Goal: Task Accomplishment & Management: Use online tool/utility

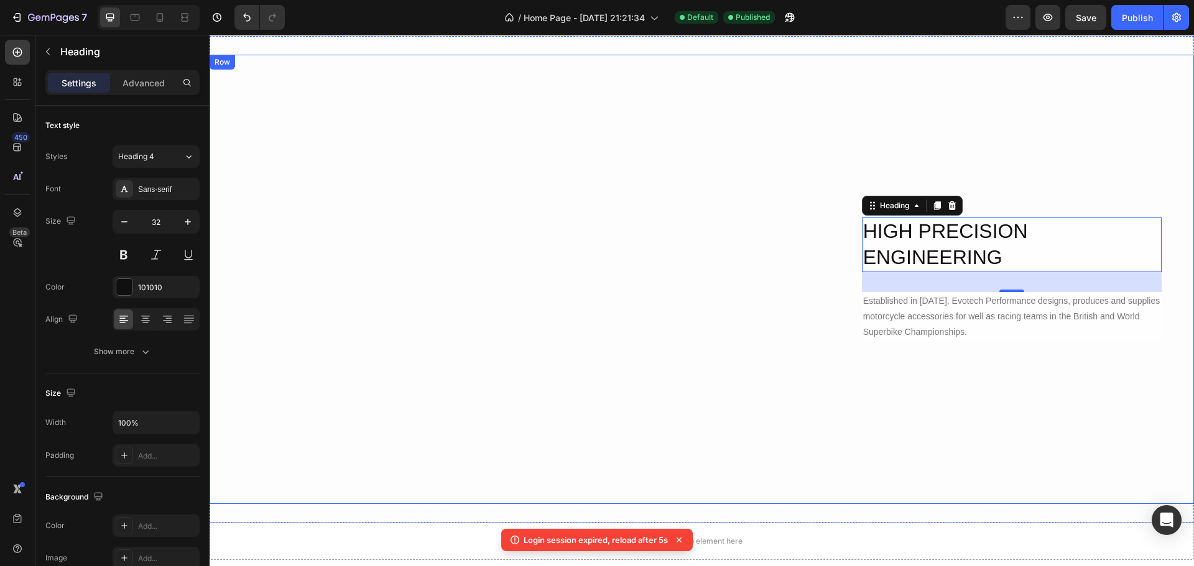
scroll to position [1559, 0]
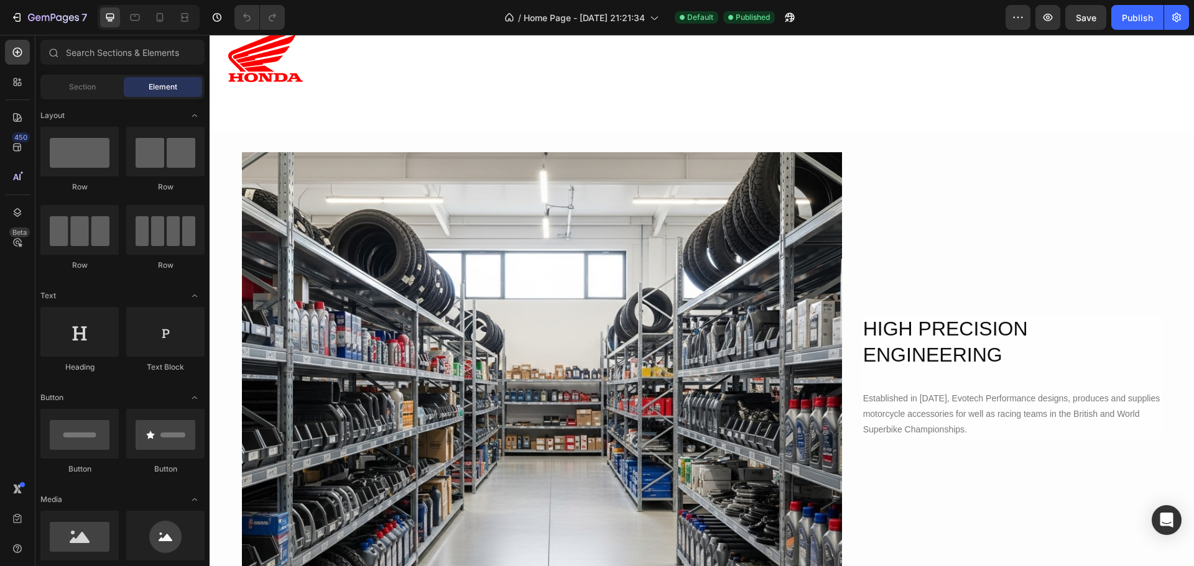
scroll to position [1492, 0]
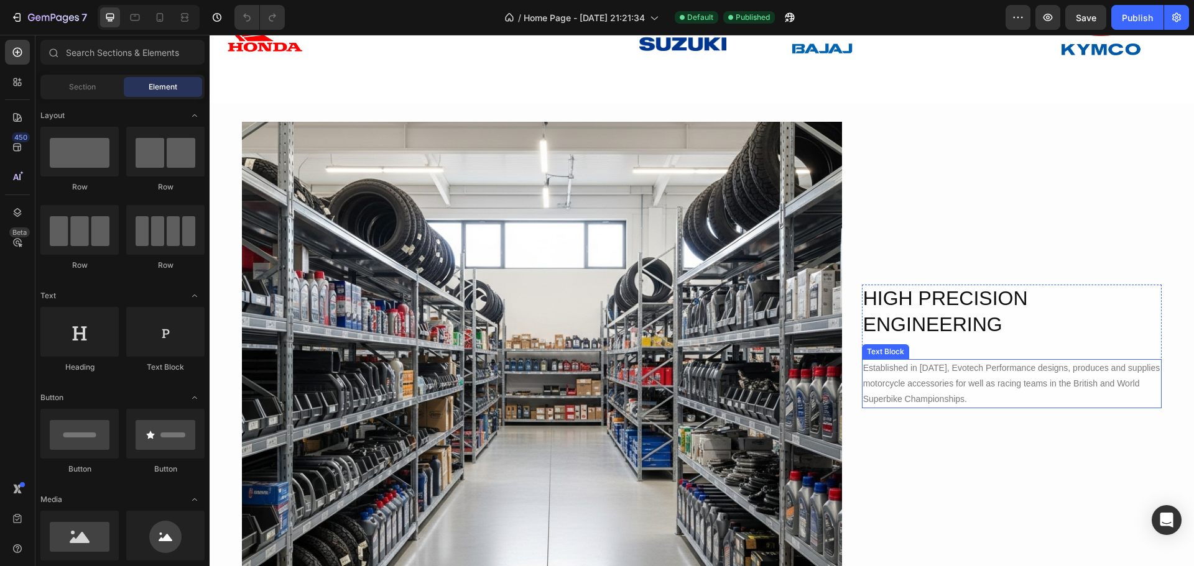
click at [933, 375] on div "Established in [DATE], Evotech Performance designs, produces and supplies motor…" at bounding box center [1012, 384] width 300 height 50
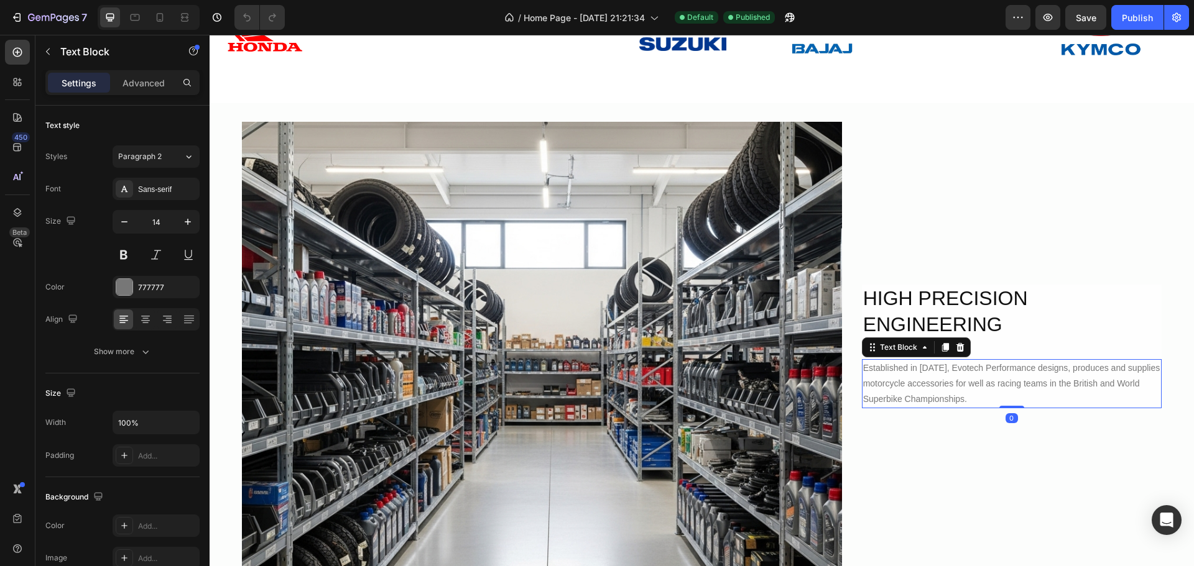
click at [961, 396] on div "Established in [DATE], Evotech Performance designs, produces and supplies motor…" at bounding box center [1012, 384] width 300 height 50
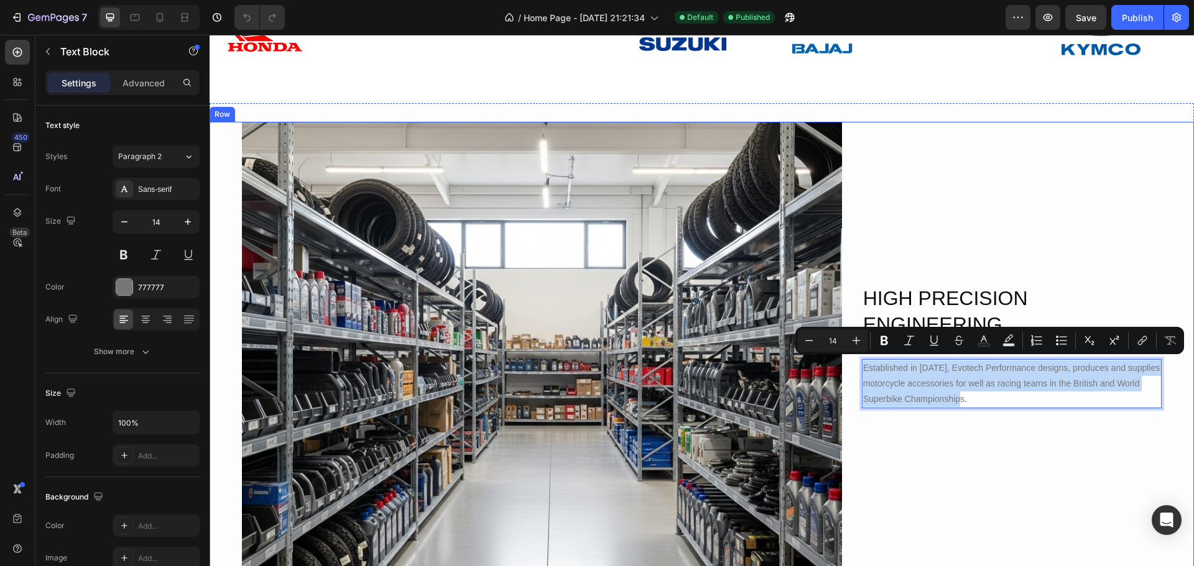
drag, startPoint x: 964, startPoint y: 397, endPoint x: 853, endPoint y: 357, distance: 117.8
click at [853, 356] on div "Image HIGH PRECISION ENGINEERING Heading Established in [DATE], Evotech Perform…" at bounding box center [702, 346] width 984 height 449
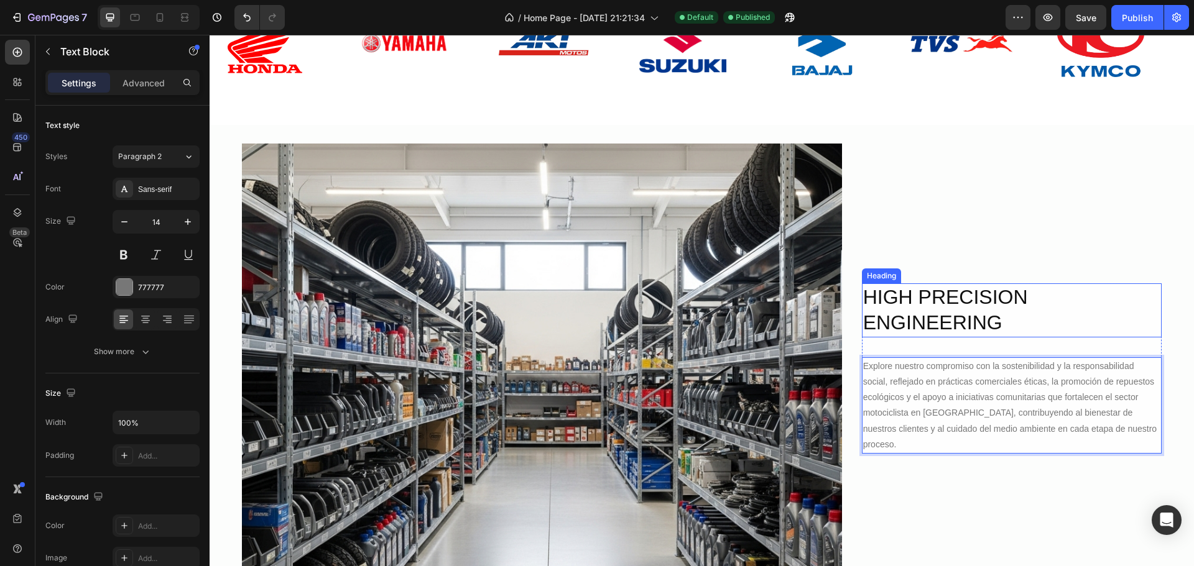
scroll to position [1477, 0]
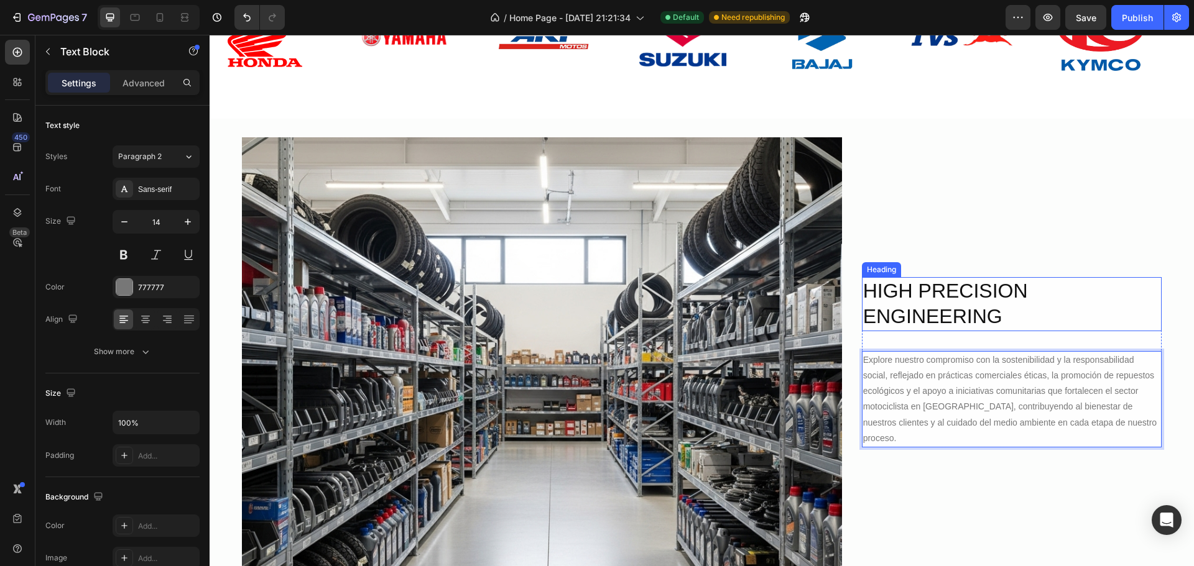
click at [1003, 321] on h2 "HIGH PRECISION ENGINEERING" at bounding box center [1012, 304] width 300 height 54
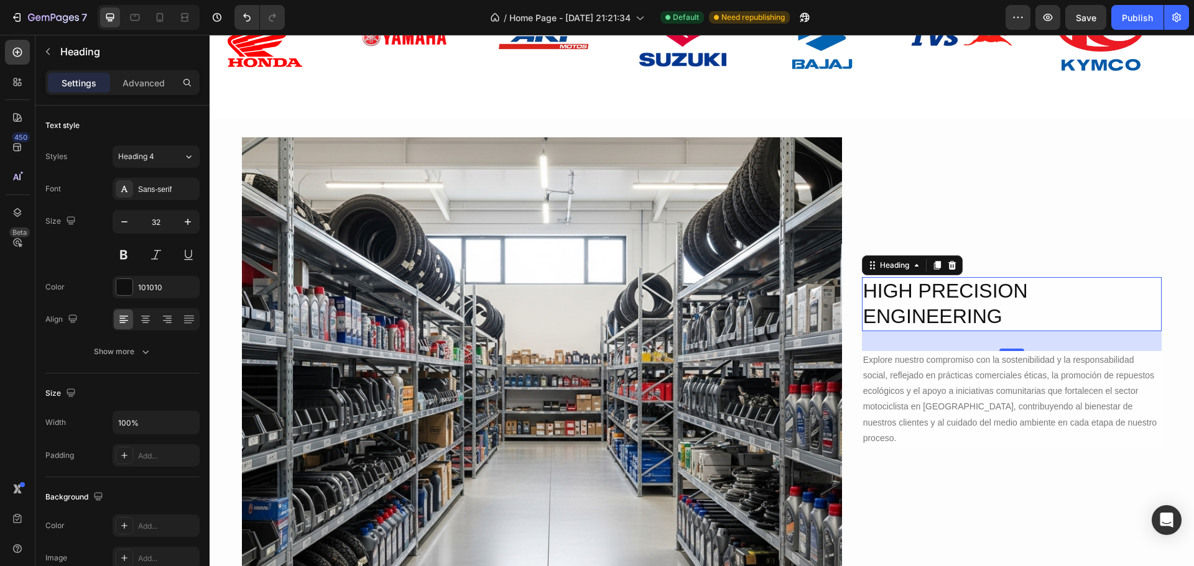
click at [997, 325] on h2 "HIGH PRECISION ENGINEERING" at bounding box center [1012, 304] width 300 height 54
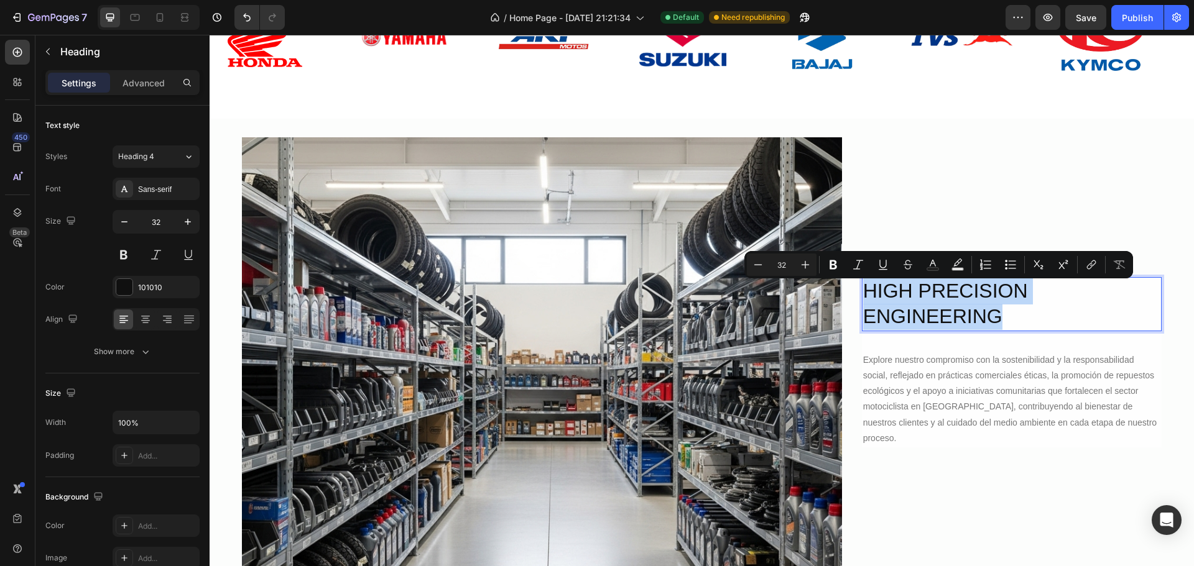
drag, startPoint x: 967, startPoint y: 318, endPoint x: 859, endPoint y: 299, distance: 109.9
click at [863, 298] on p "HIGH PRECISION ENGINEERING" at bounding box center [1011, 305] width 297 height 52
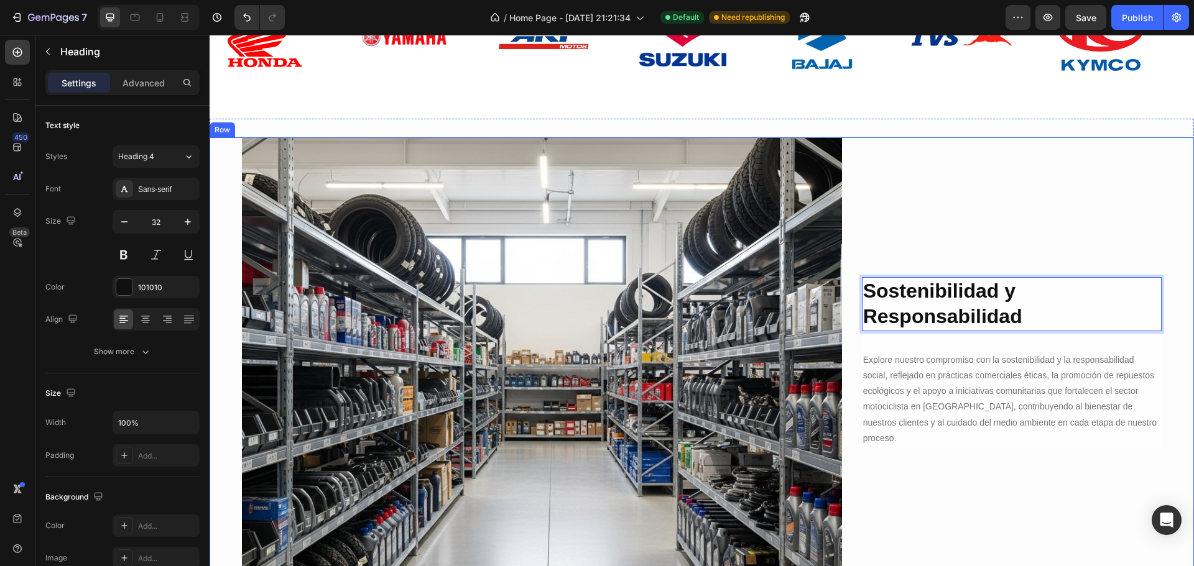
click at [1081, 216] on div "Sostenibilidad y Responsabilidad Heading 32 Explore nuestro compromiso con la s…" at bounding box center [1012, 361] width 300 height 449
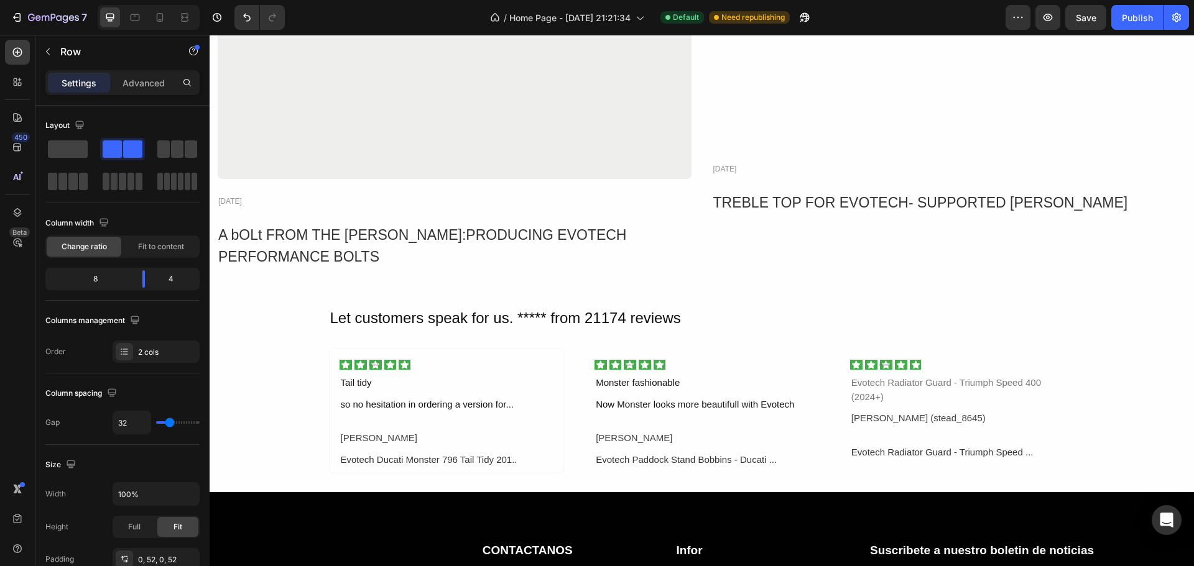
scroll to position [2782, 0]
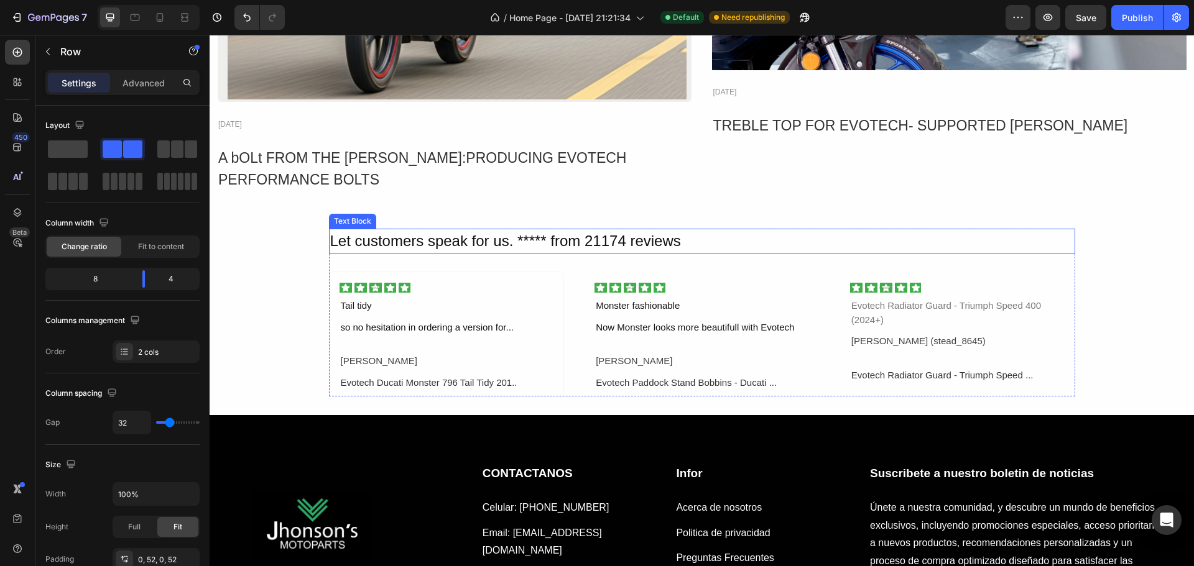
click at [473, 241] on div "Let customers speak for us. ***** from 21174 reviews" at bounding box center [702, 241] width 746 height 25
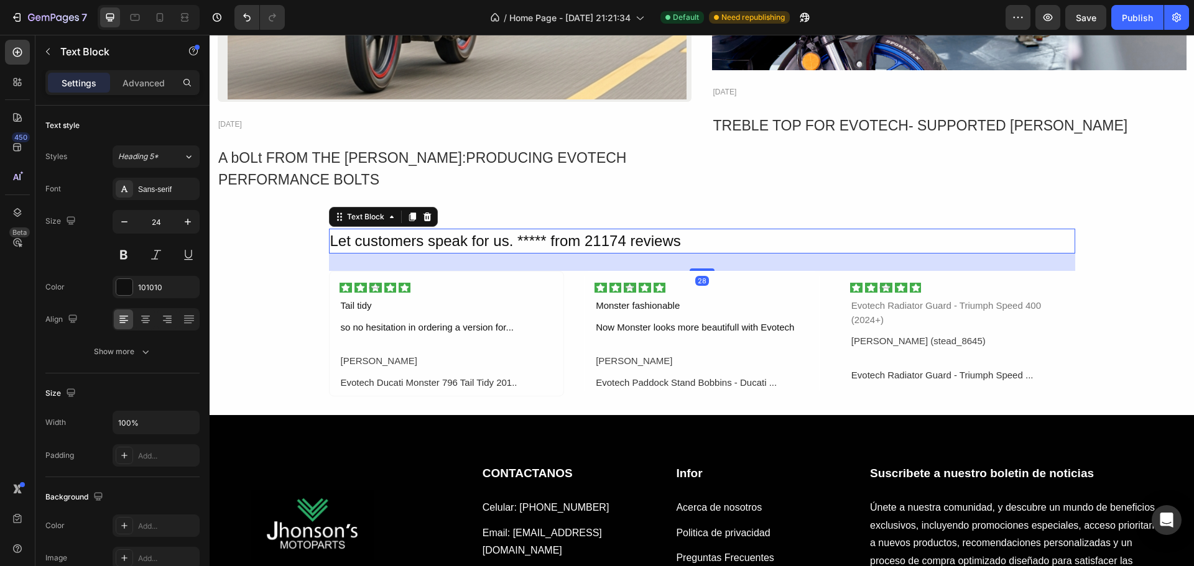
click at [676, 236] on div "Let customers speak for us. ***** from 21174 reviews" at bounding box center [702, 241] width 746 height 25
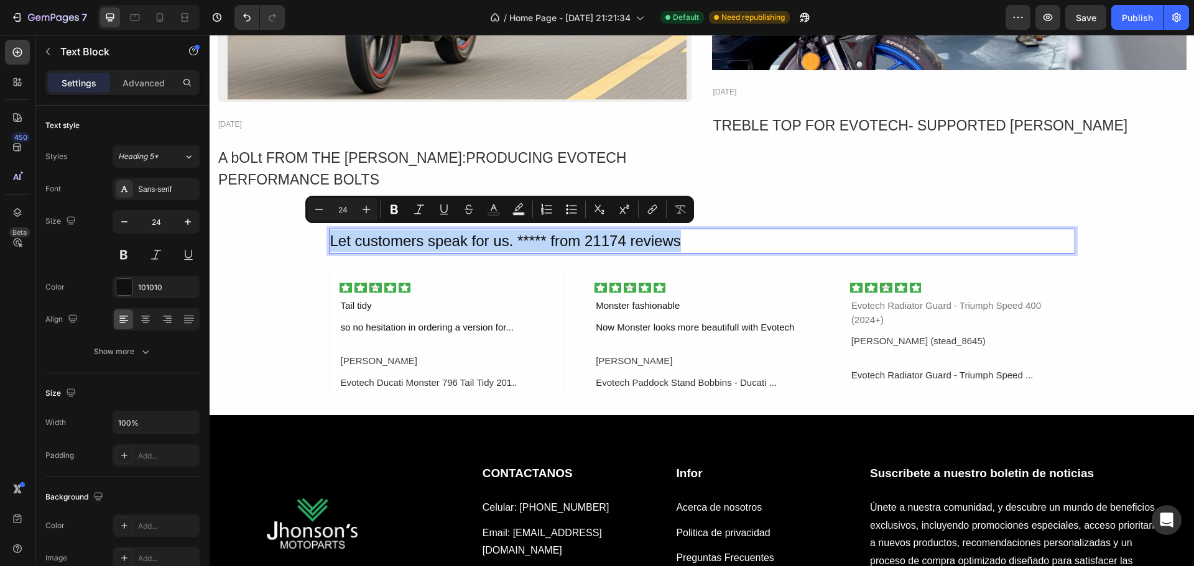
drag, startPoint x: 681, startPoint y: 238, endPoint x: 328, endPoint y: 236, distance: 353.8
click at [330, 236] on p "Let customers speak for us. ***** from 21174 reviews" at bounding box center [702, 241] width 744 height 22
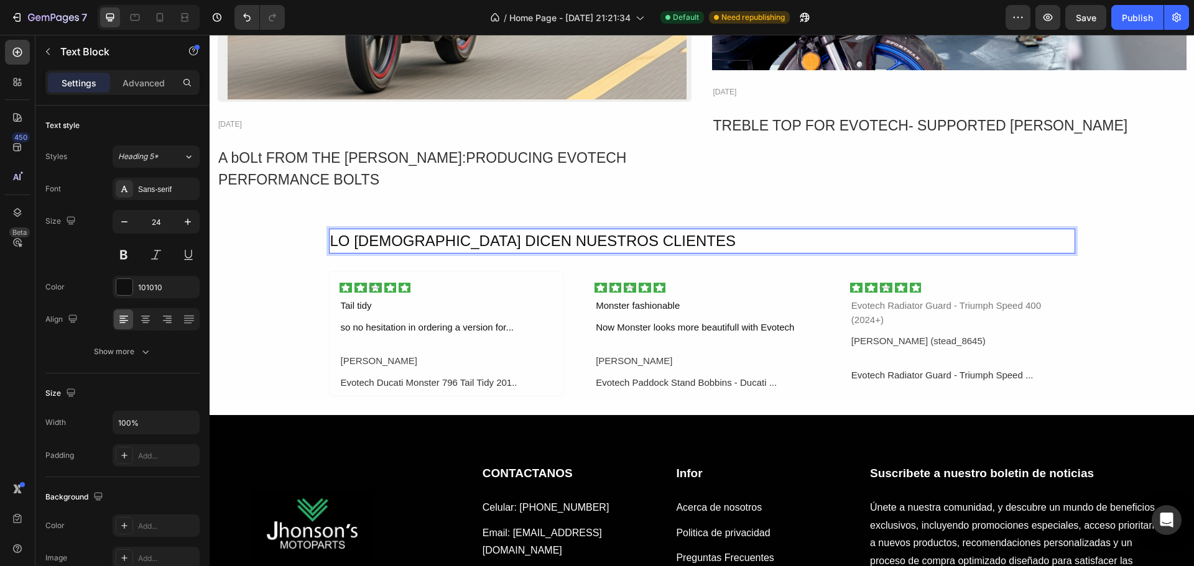
click at [383, 238] on p "LO [DEMOGRAPHIC_DATA] DICEN NUESTROS CLIENTES" at bounding box center [702, 241] width 744 height 22
click at [278, 264] on div "LO QUE DICEN NUESTROS CLIENTES Text Block 28 Image Tail tidy Text Block so no h…" at bounding box center [702, 313] width 984 height 168
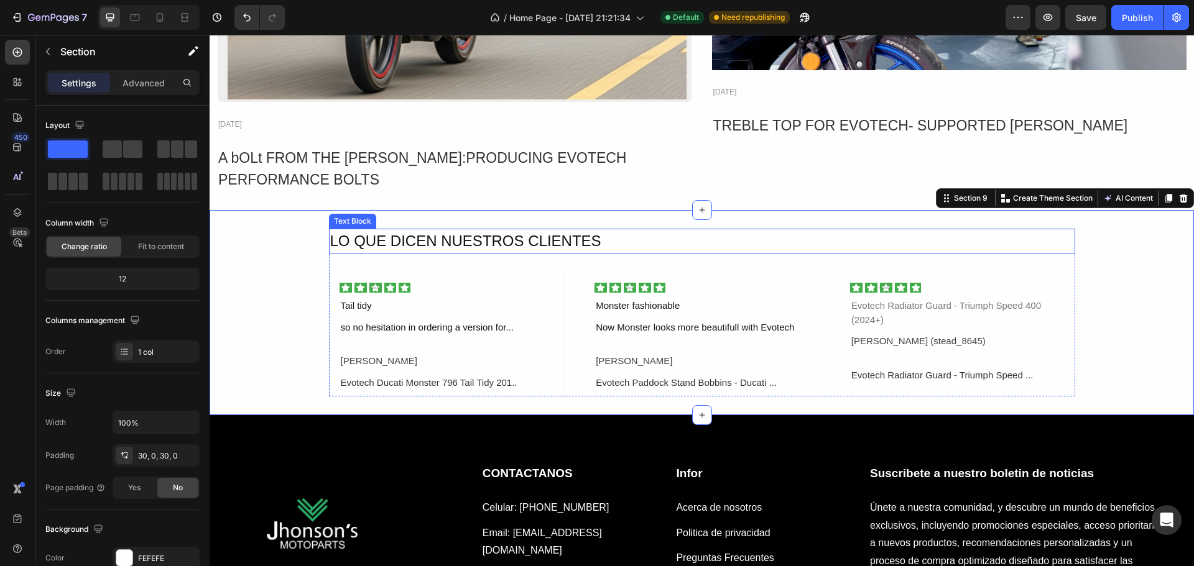
click at [614, 237] on p "LO QUE DICEN NUESTROS CLIENTES" at bounding box center [702, 241] width 744 height 22
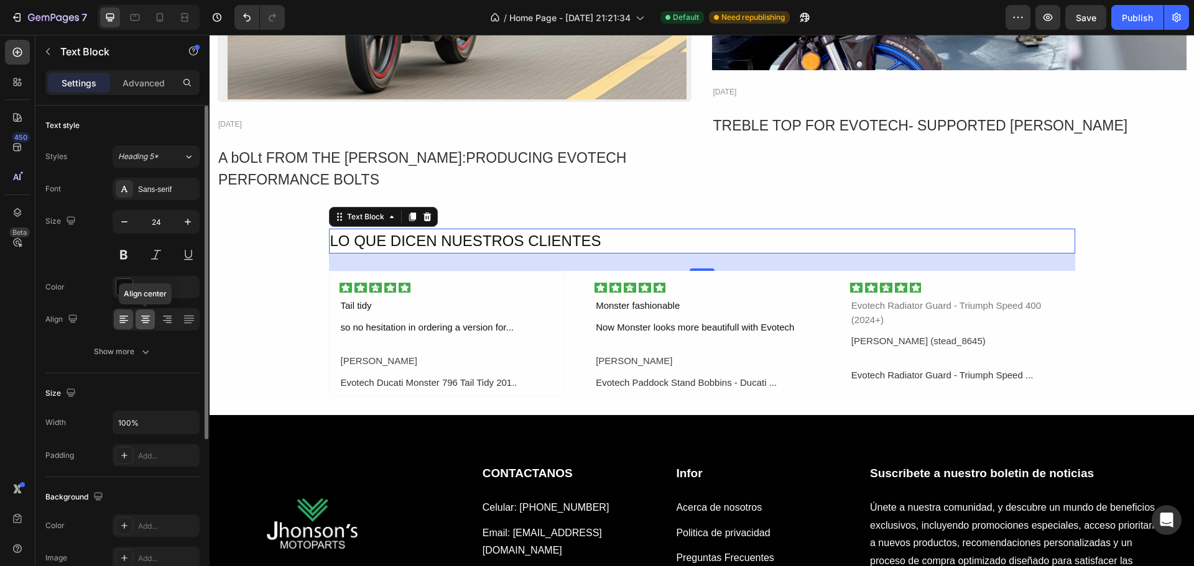
click at [145, 312] on div at bounding box center [145, 320] width 19 height 20
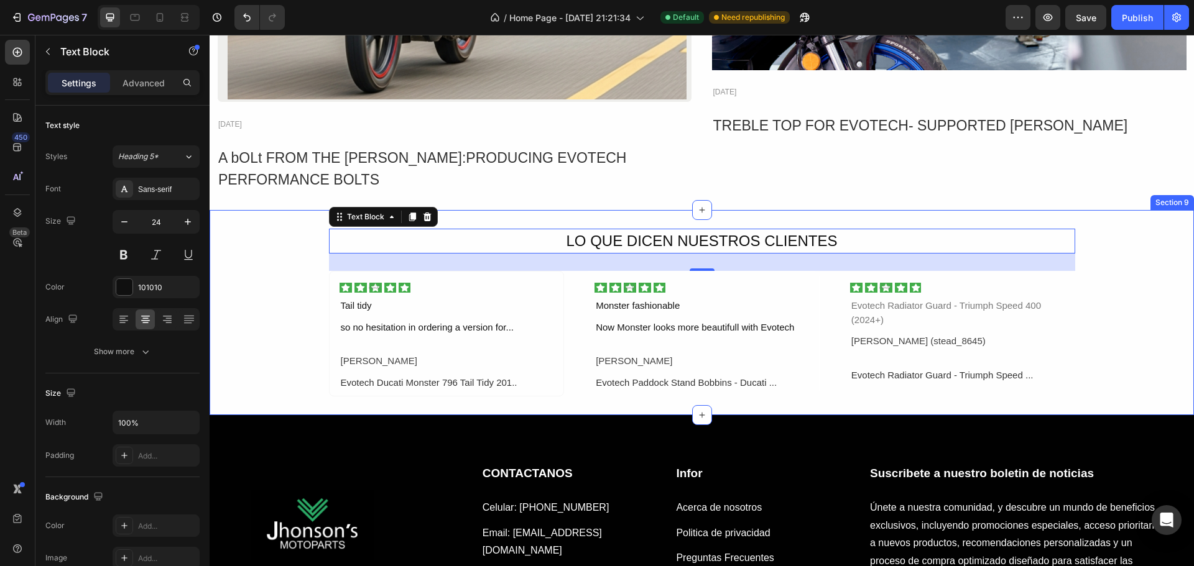
click at [1151, 265] on div "LO QUE DICEN NUESTROS CLIENTES Text Block 28 Image Tail tidy Text Block so no h…" at bounding box center [702, 313] width 984 height 168
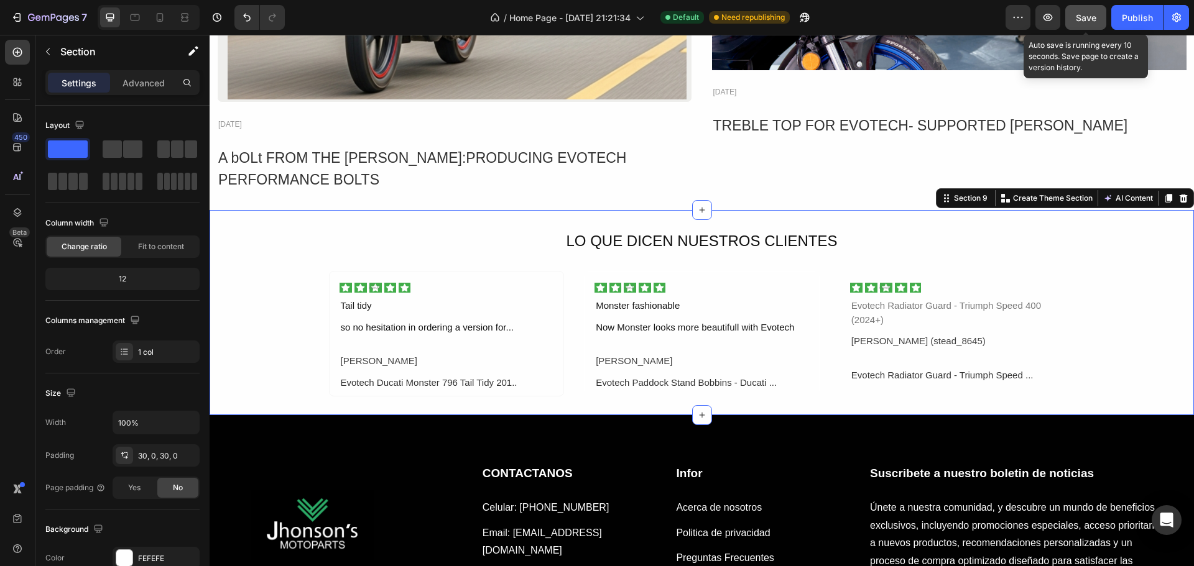
click at [1083, 7] on button "Save" at bounding box center [1085, 17] width 41 height 25
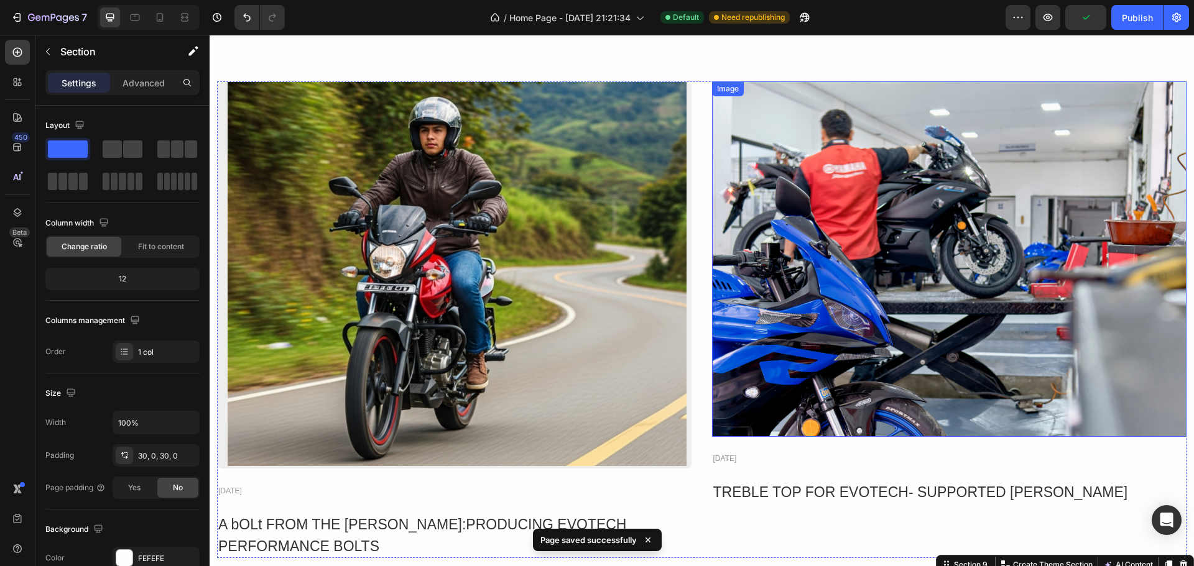
scroll to position [2409, 0]
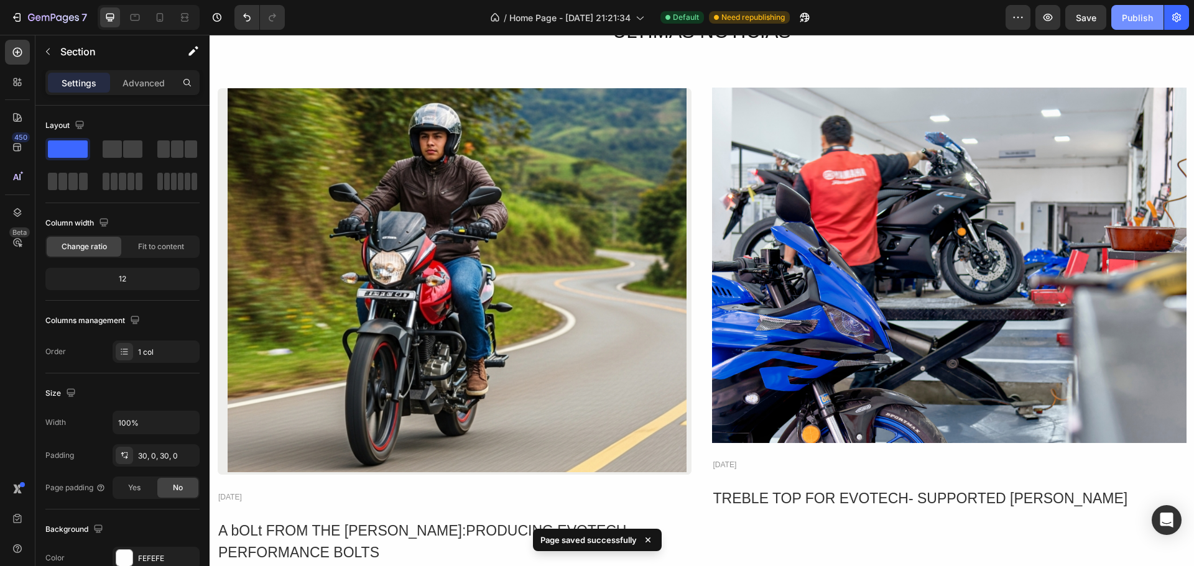
click at [1142, 13] on div "Publish" at bounding box center [1137, 17] width 31 height 13
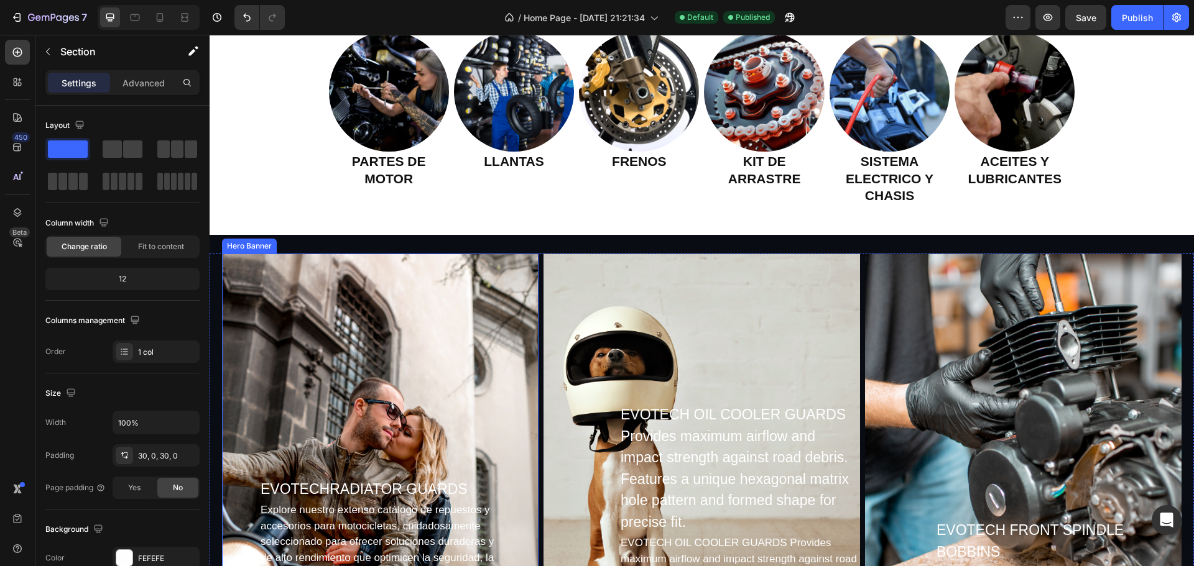
scroll to position [914, 0]
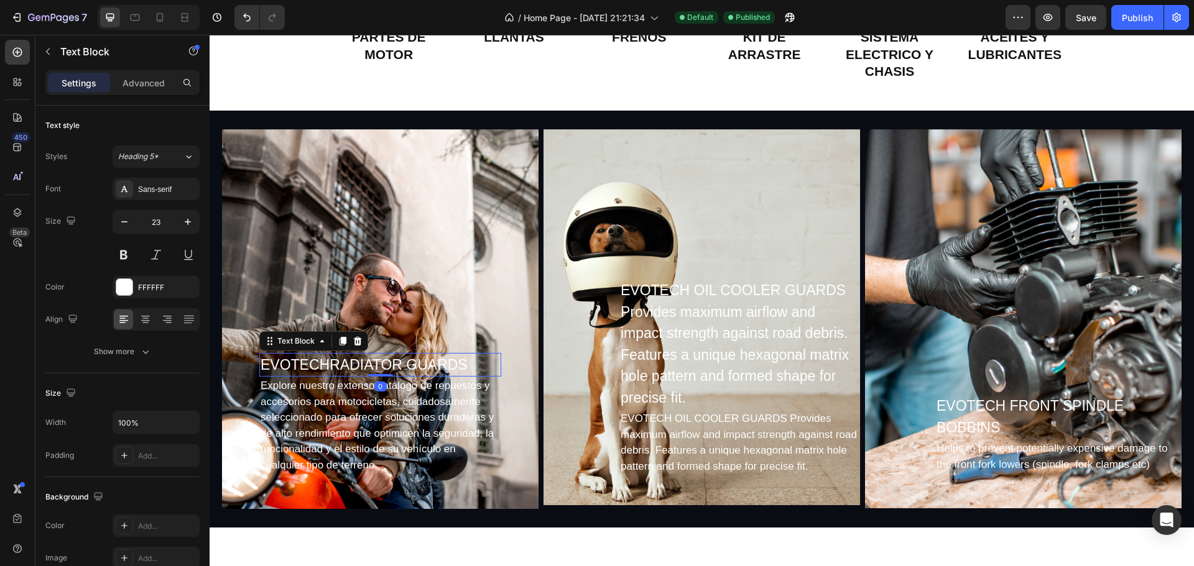
click at [458, 367] on p "EVOTECHRADIATOR GUARDS" at bounding box center [379, 365] width 239 height 22
click at [463, 366] on p "EVOTECHRADIATOR GUARDS" at bounding box center [379, 365] width 239 height 22
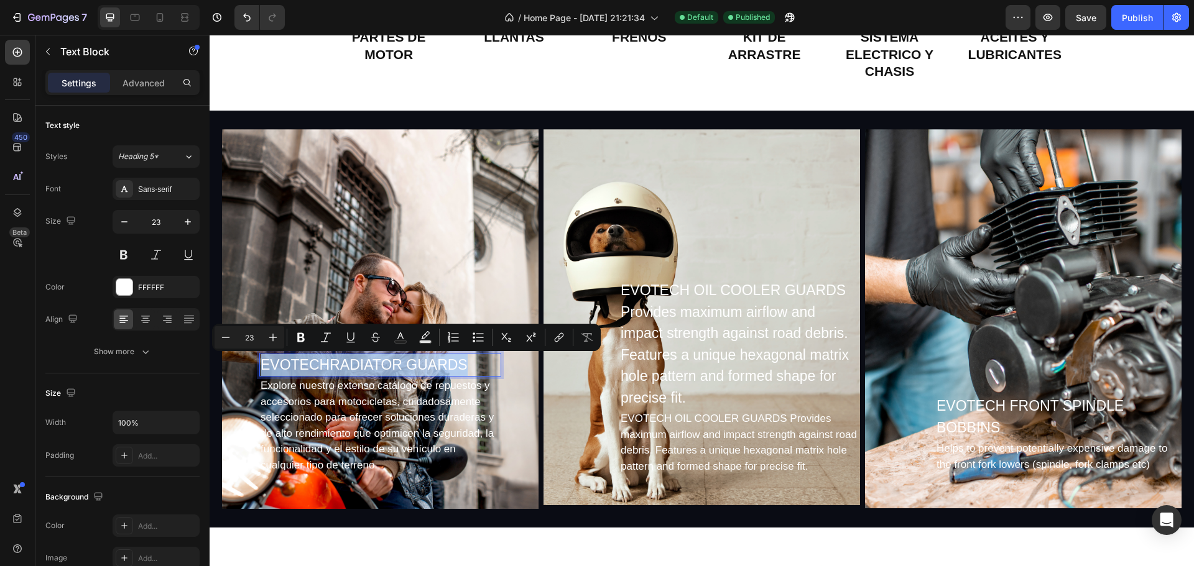
drag, startPoint x: 468, startPoint y: 364, endPoint x: 260, endPoint y: 366, distance: 207.7
click at [260, 366] on p "EVOTECHRADIATOR GUARDS" at bounding box center [379, 365] width 239 height 22
click at [338, 203] on div "Background Image" at bounding box center [380, 319] width 316 height 380
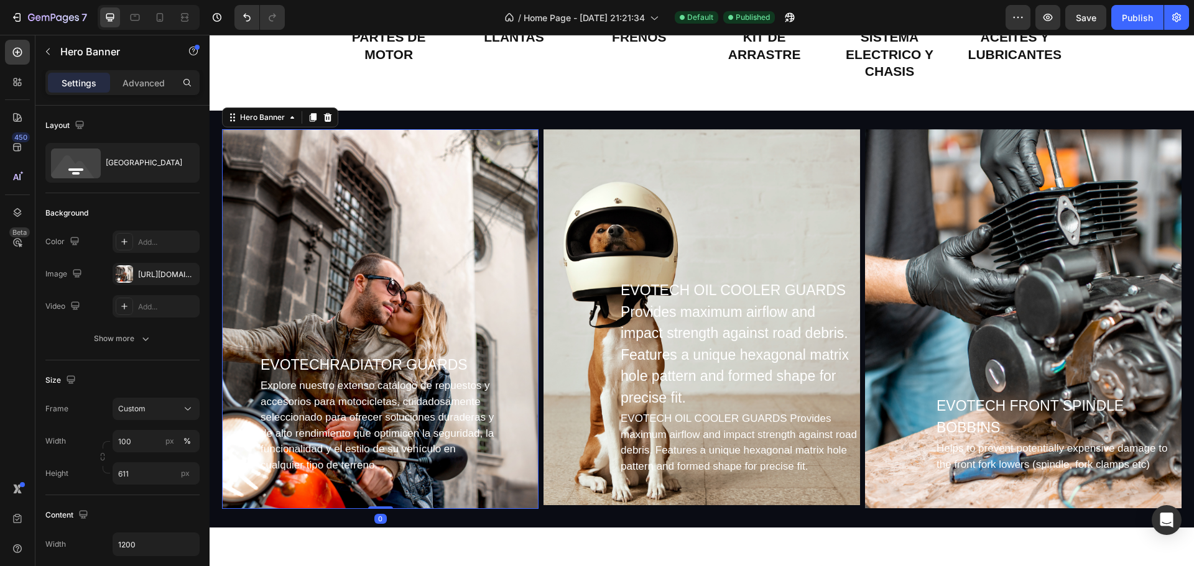
click at [342, 205] on div "Background Image" at bounding box center [380, 319] width 316 height 380
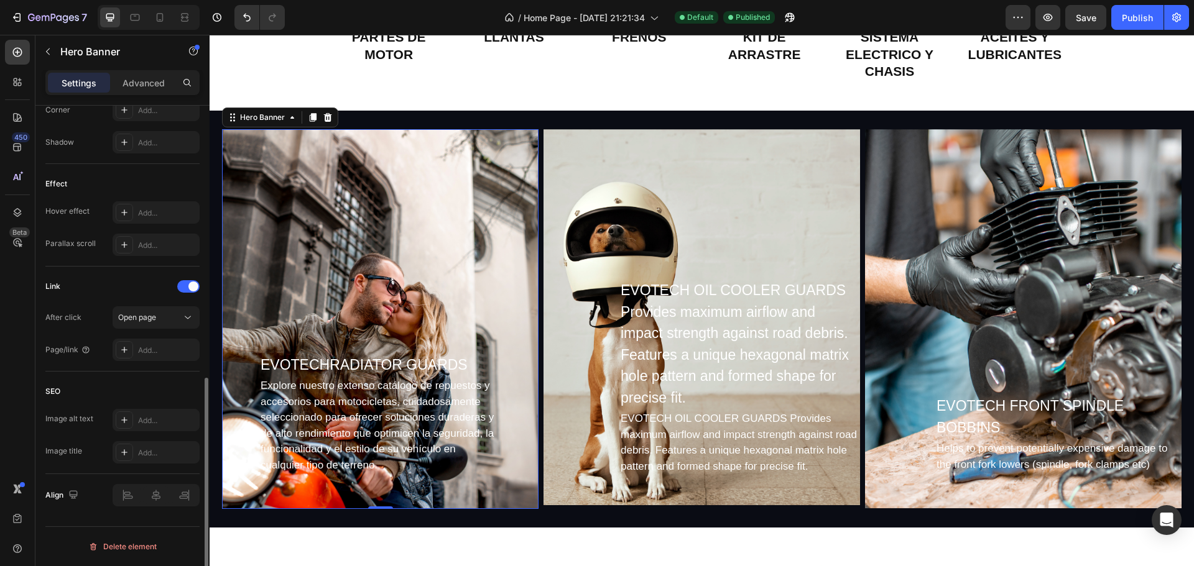
scroll to position [105, 0]
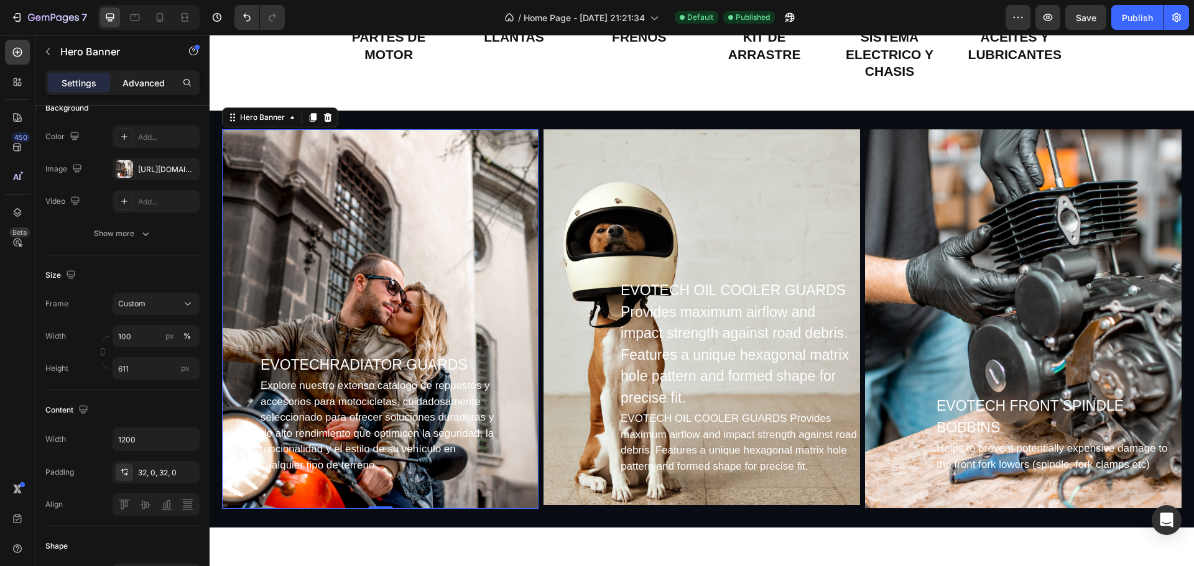
click at [148, 90] on div "Advanced" at bounding box center [144, 83] width 62 height 20
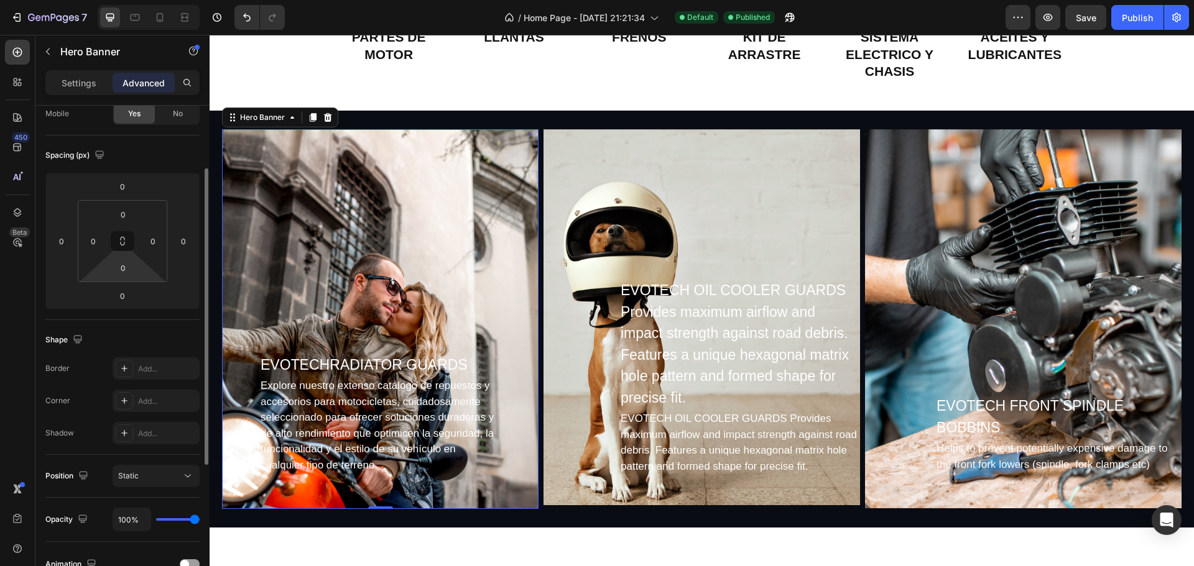
scroll to position [229, 0]
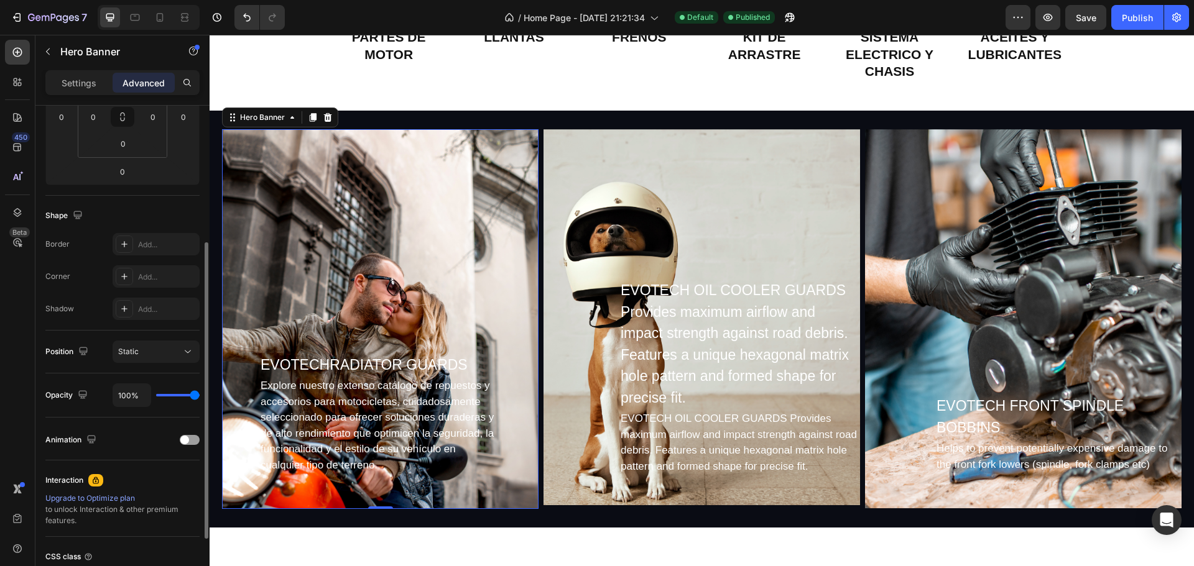
type input "78%"
type input "78"
type input "74%"
type input "74"
type input "72%"
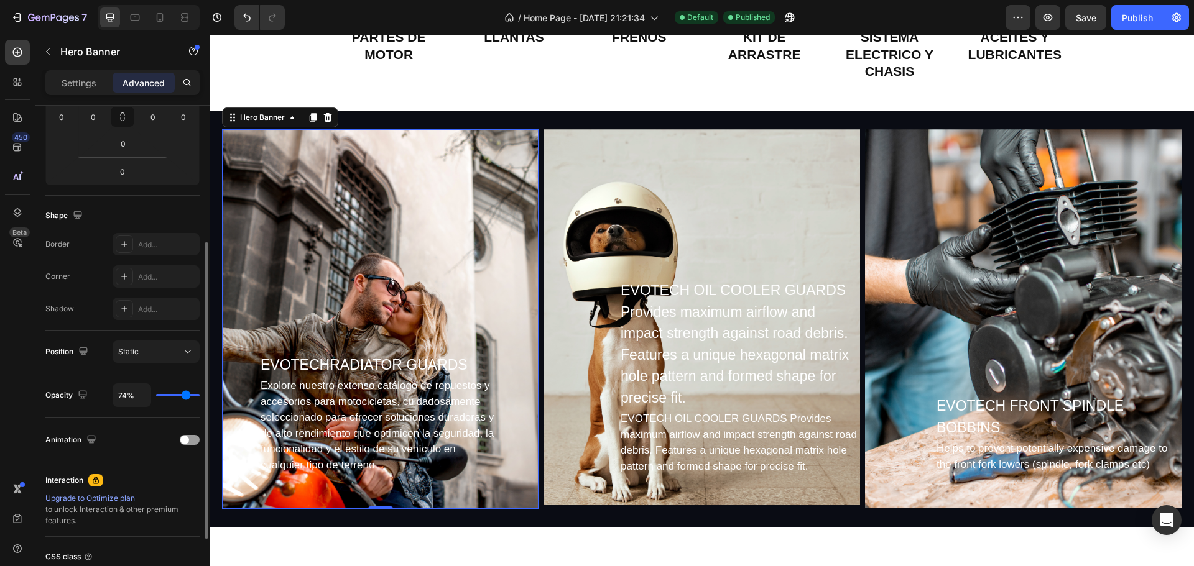
type input "72"
type input "67%"
type input "67"
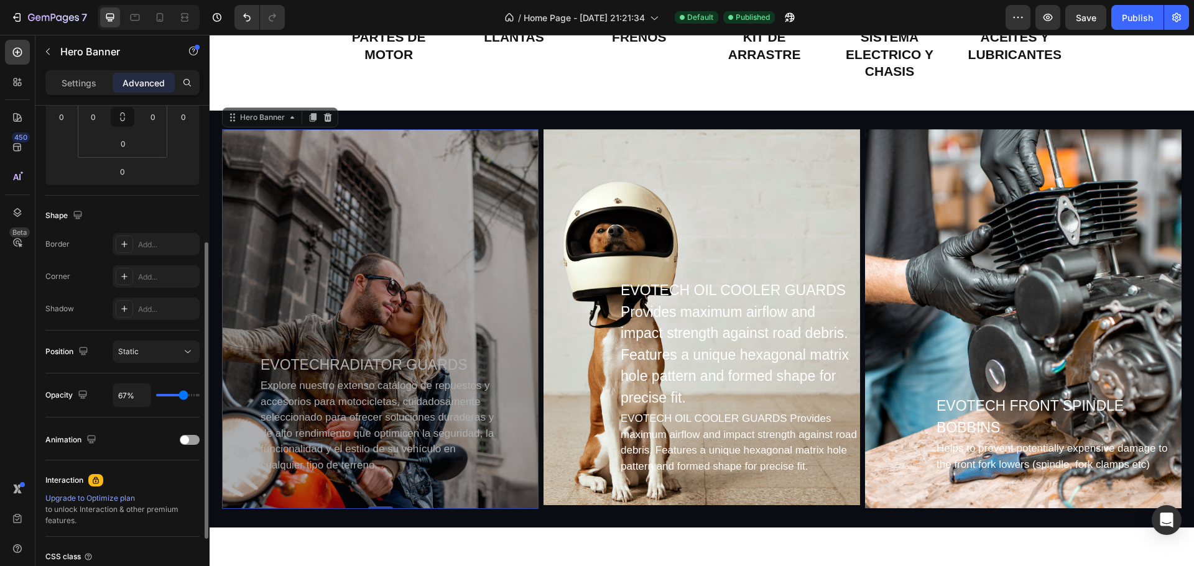
type input "61%"
type input "61"
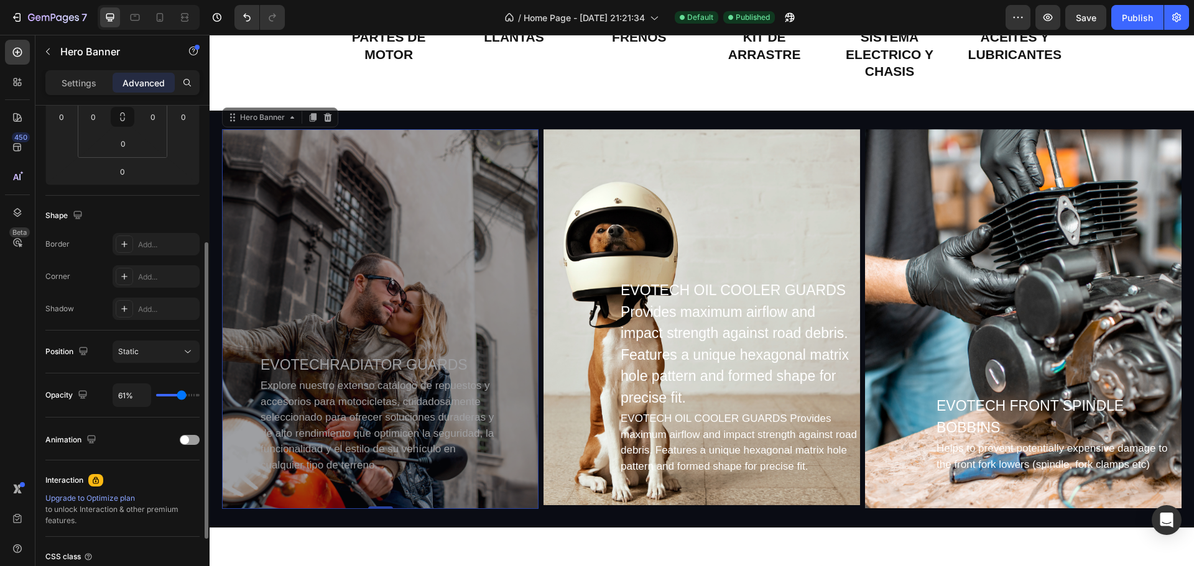
type input "57%"
type input "57"
type input "56%"
type input "56"
type input "54%"
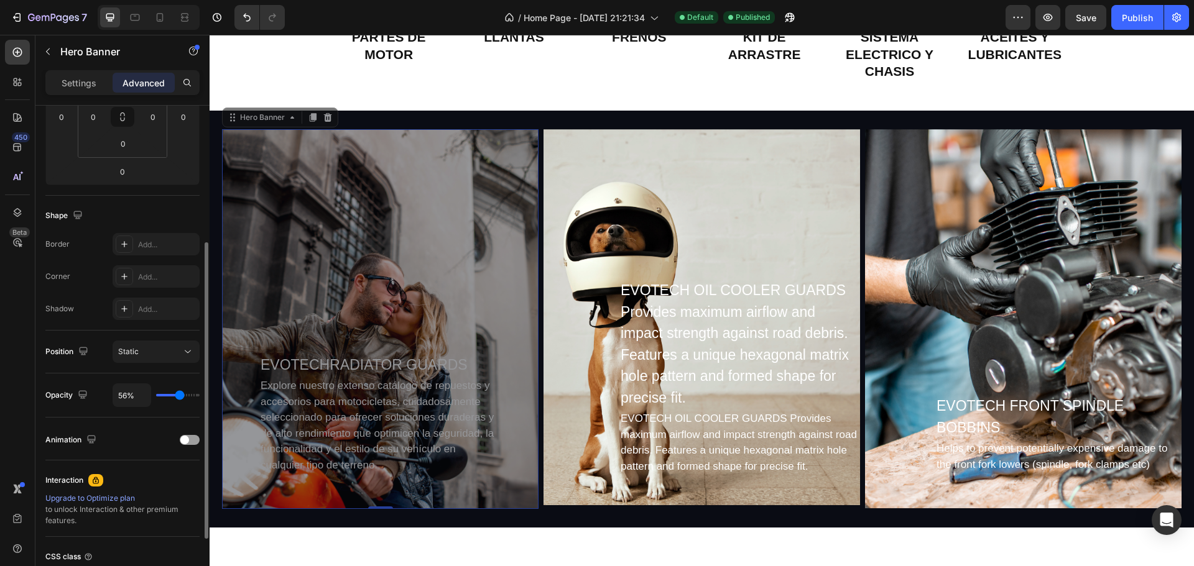
type input "54"
type input "76%"
type input "76"
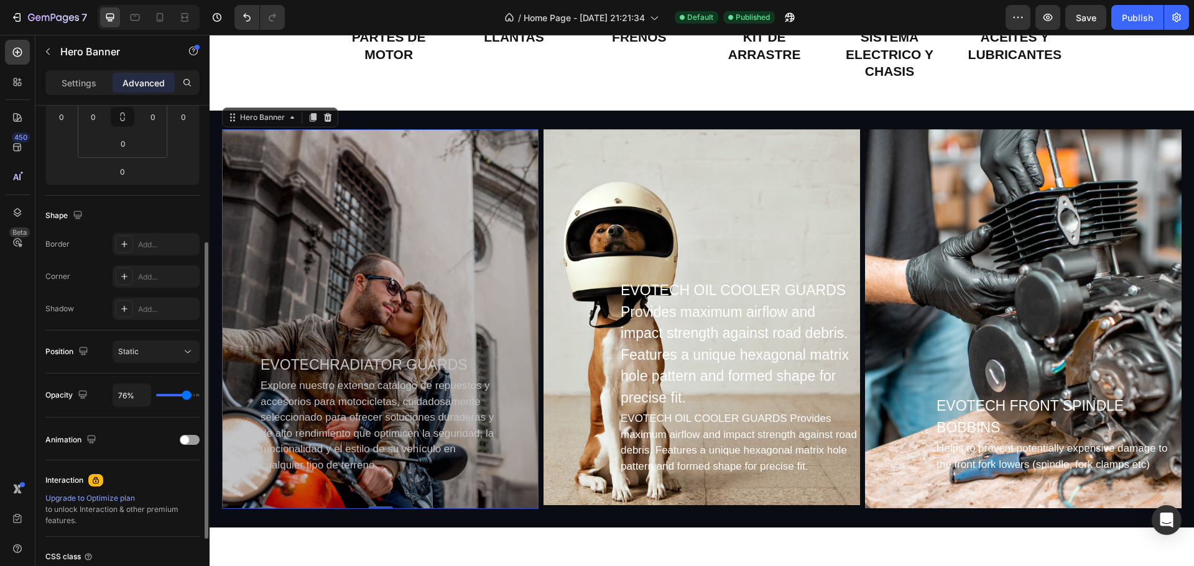
type input "74%"
type input "74"
type input "69%"
type input "69"
type input "67%"
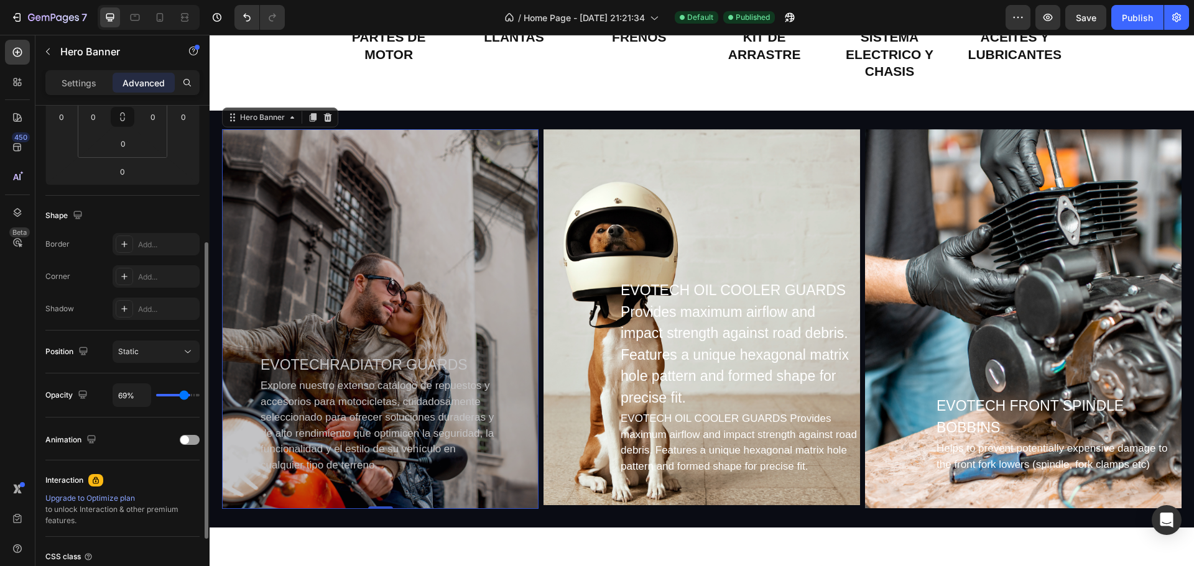
type input "67"
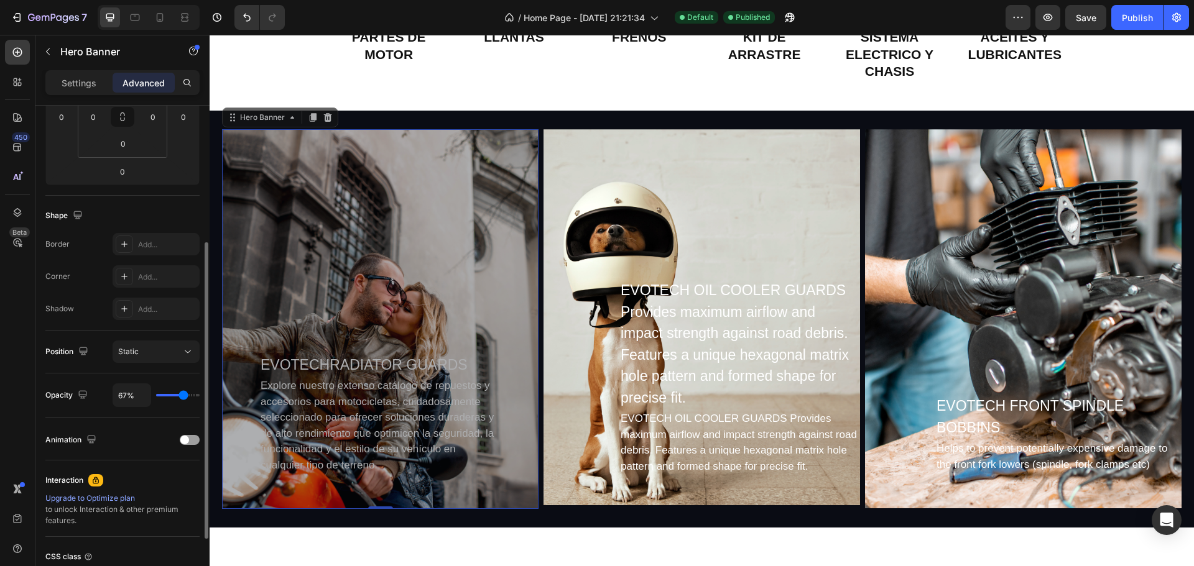
type input "61%"
type input "61"
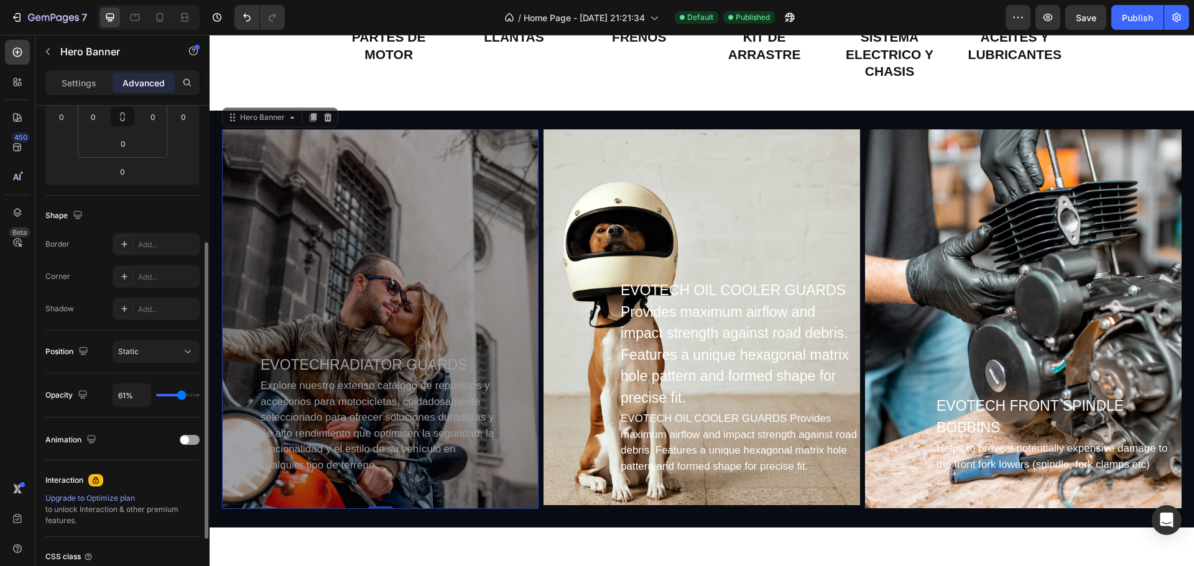
type input "74%"
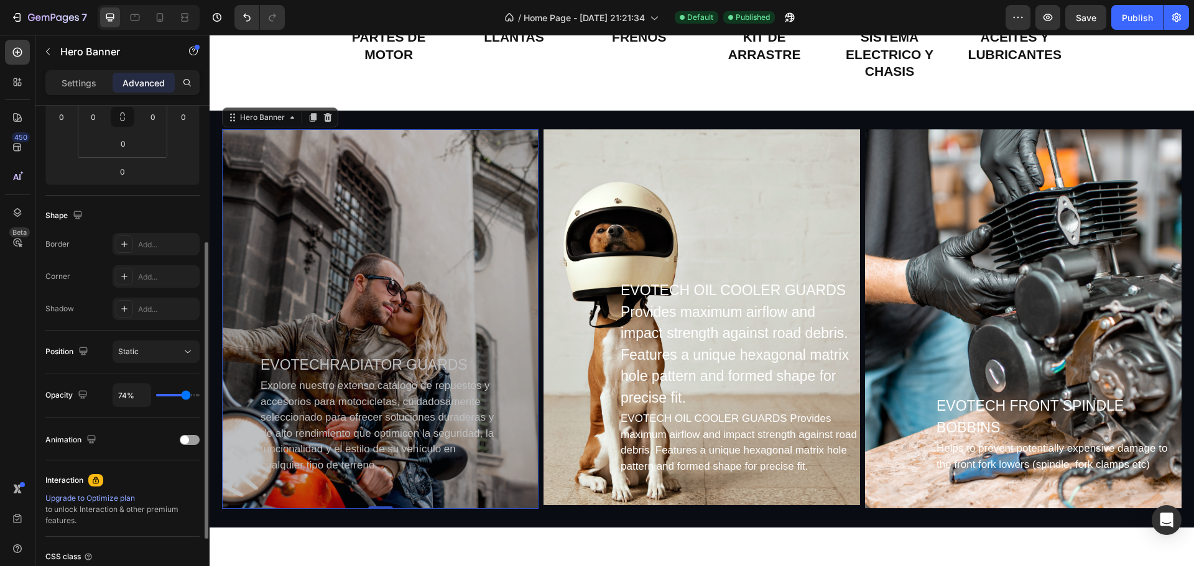
drag, startPoint x: 197, startPoint y: 394, endPoint x: 186, endPoint y: 394, distance: 11.2
type input "74"
click at [186, 394] on input "range" at bounding box center [178, 395] width 44 height 2
click at [425, 364] on p "EVOTECHRADIATOR GUARDS" at bounding box center [379, 365] width 239 height 22
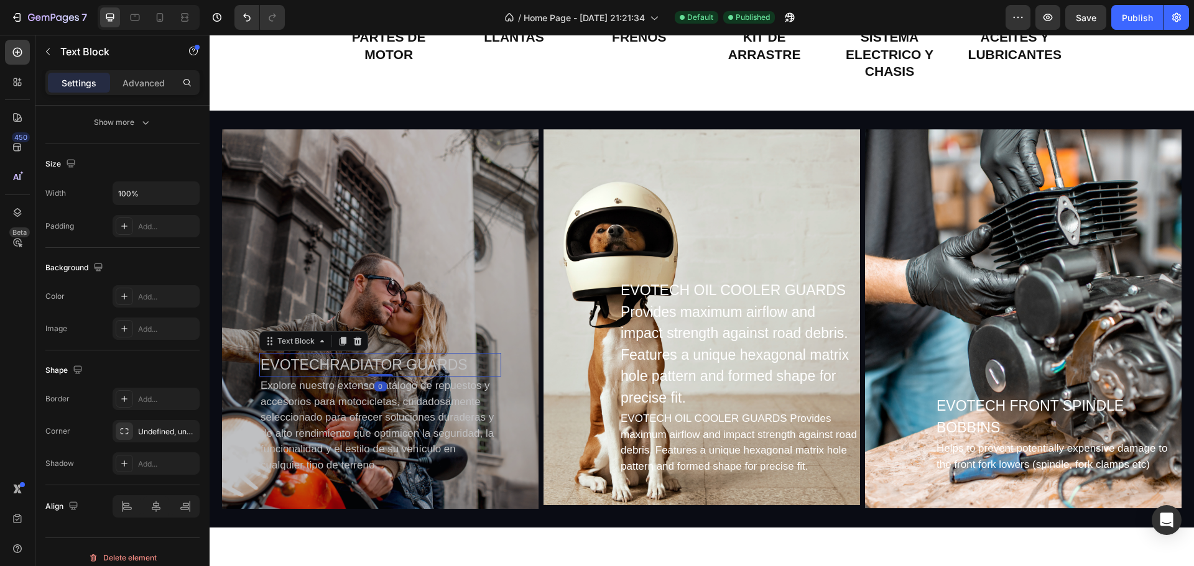
scroll to position [0, 0]
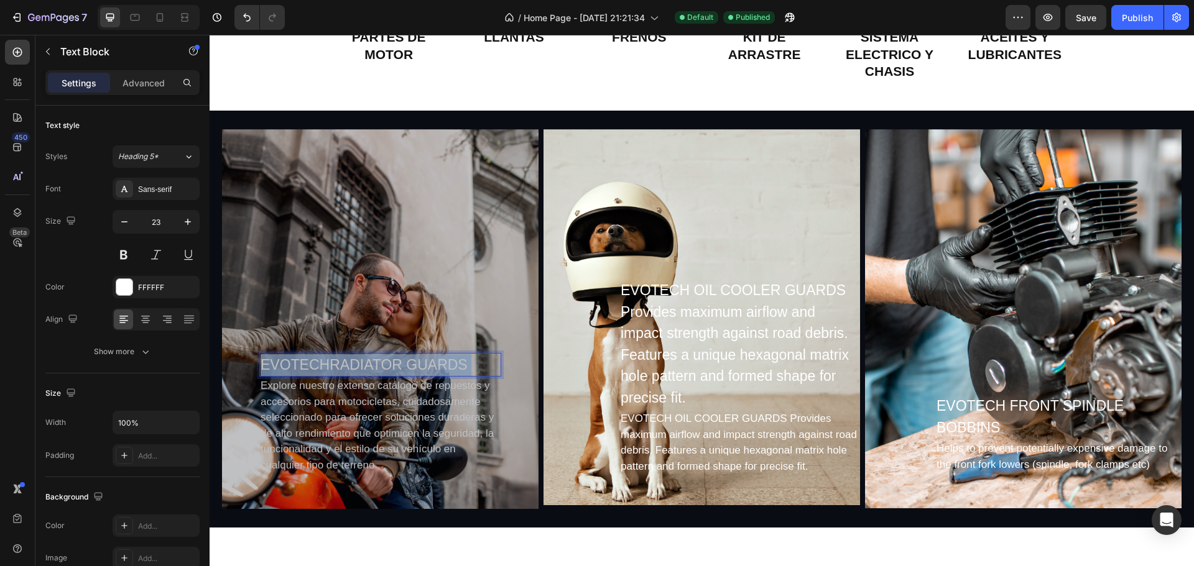
drag, startPoint x: 468, startPoint y: 367, endPoint x: 399, endPoint y: 359, distance: 70.0
click at [389, 363] on p "EVOTECHRADIATOR GUARDS" at bounding box center [379, 365] width 239 height 22
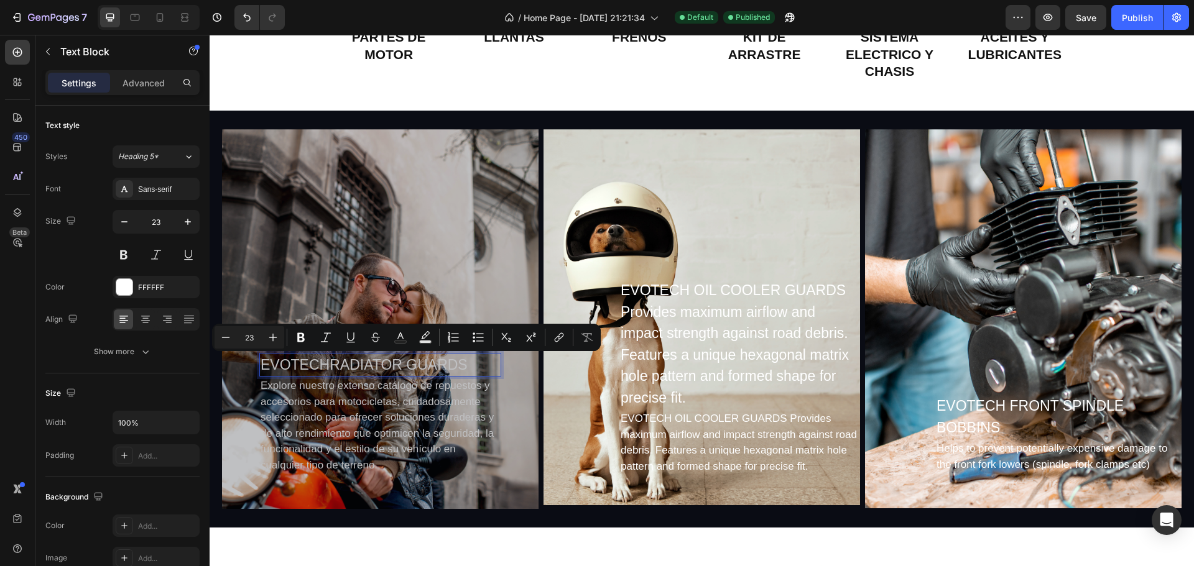
drag, startPoint x: 471, startPoint y: 360, endPoint x: 260, endPoint y: 362, distance: 211.4
click at [260, 362] on p "EVOTECHRADIATOR GUARDS" at bounding box center [379, 365] width 239 height 22
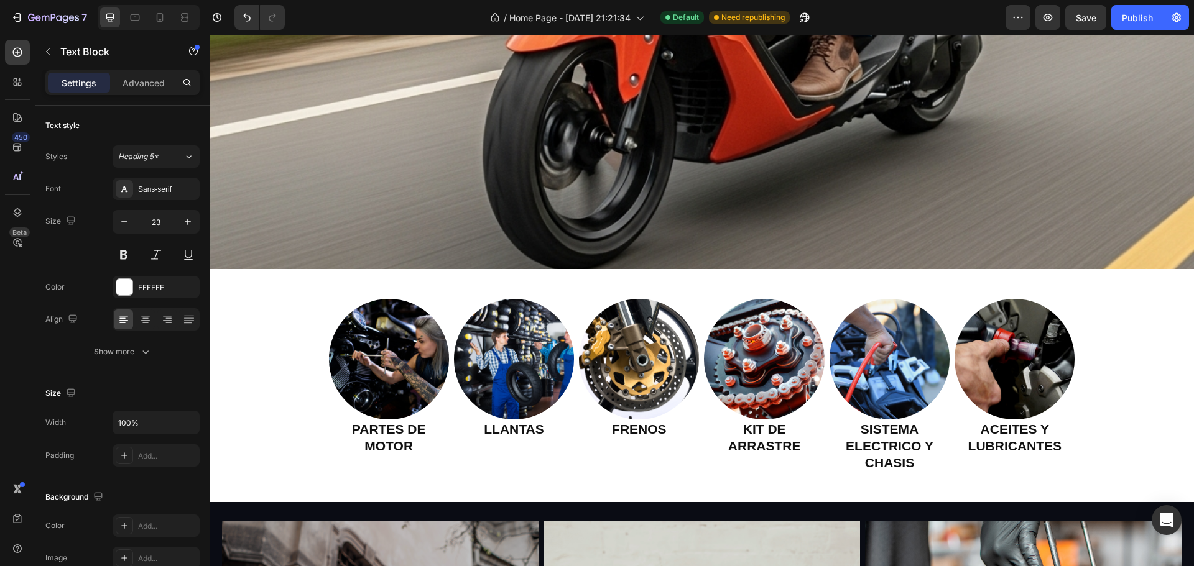
scroll to position [479, 0]
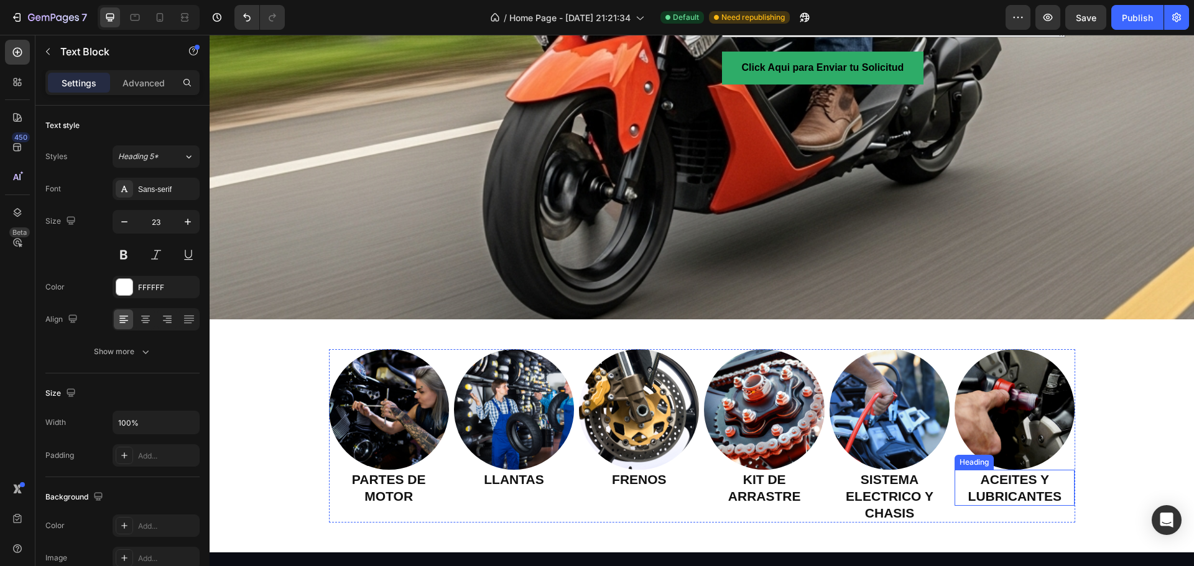
click at [1016, 485] on h2 "ACEITES Y LUBRICANTES" at bounding box center [1014, 488] width 120 height 37
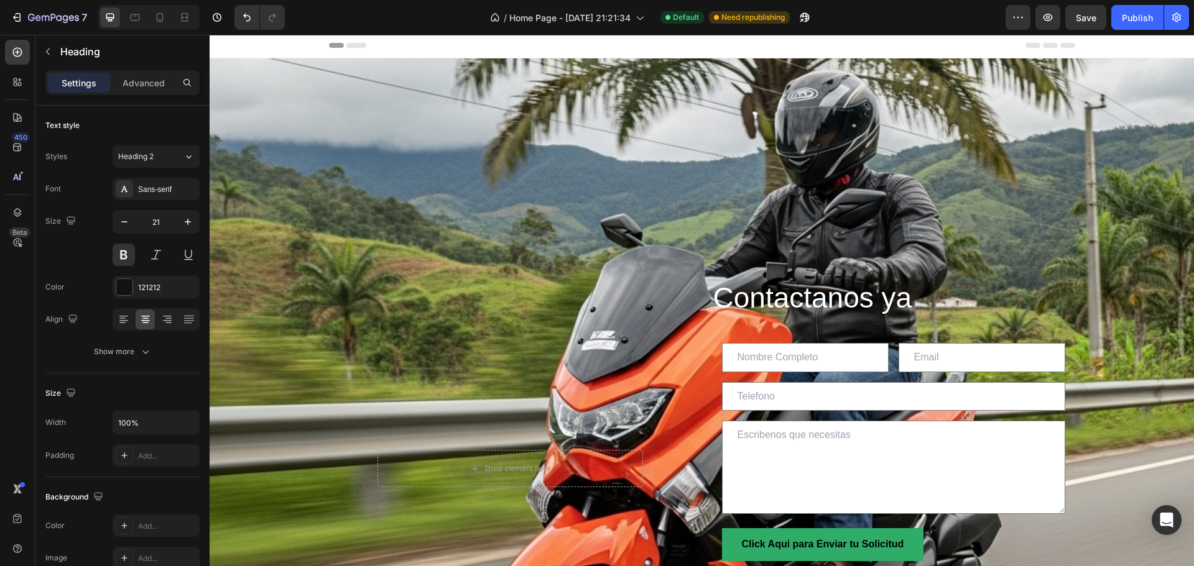
scroll to position [0, 0]
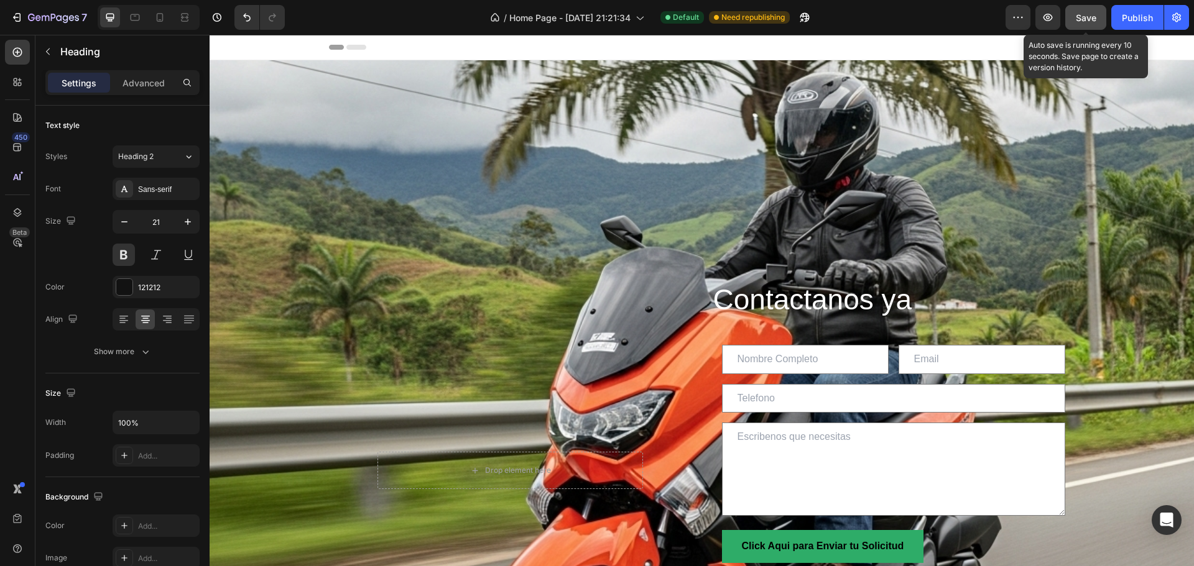
click at [1084, 18] on span "Save" at bounding box center [1086, 17] width 21 height 11
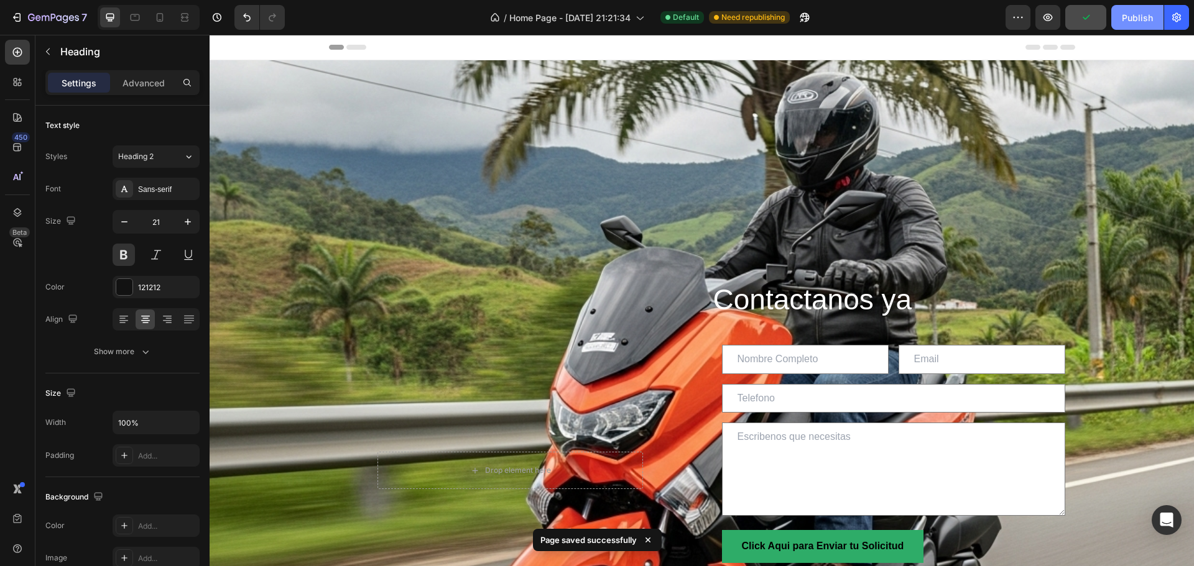
click at [1137, 17] on div "Publish" at bounding box center [1137, 17] width 31 height 13
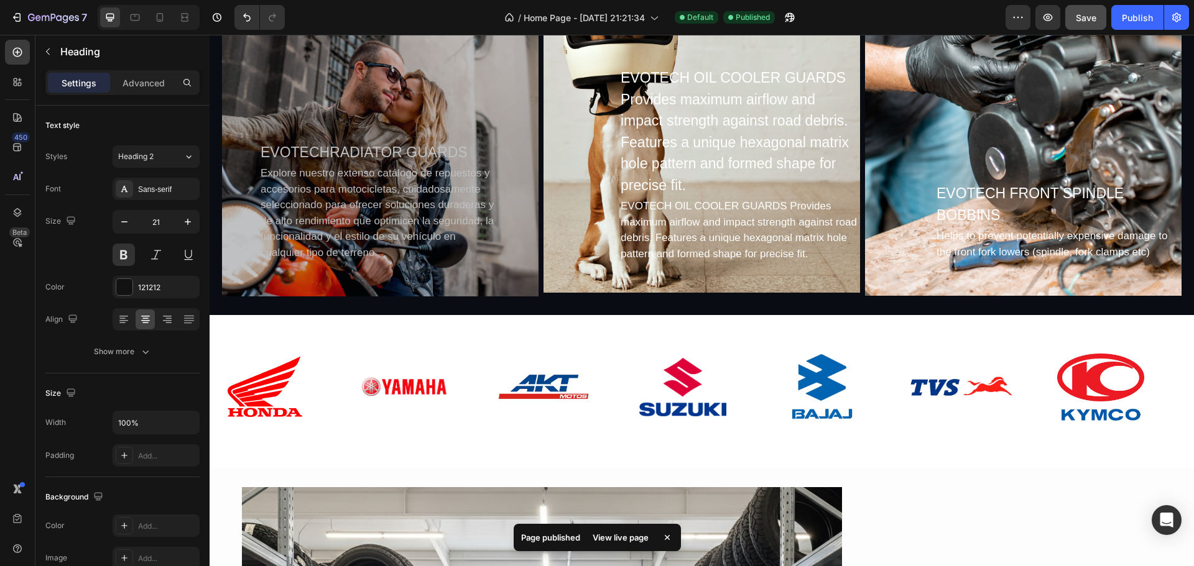
scroll to position [1057, 0]
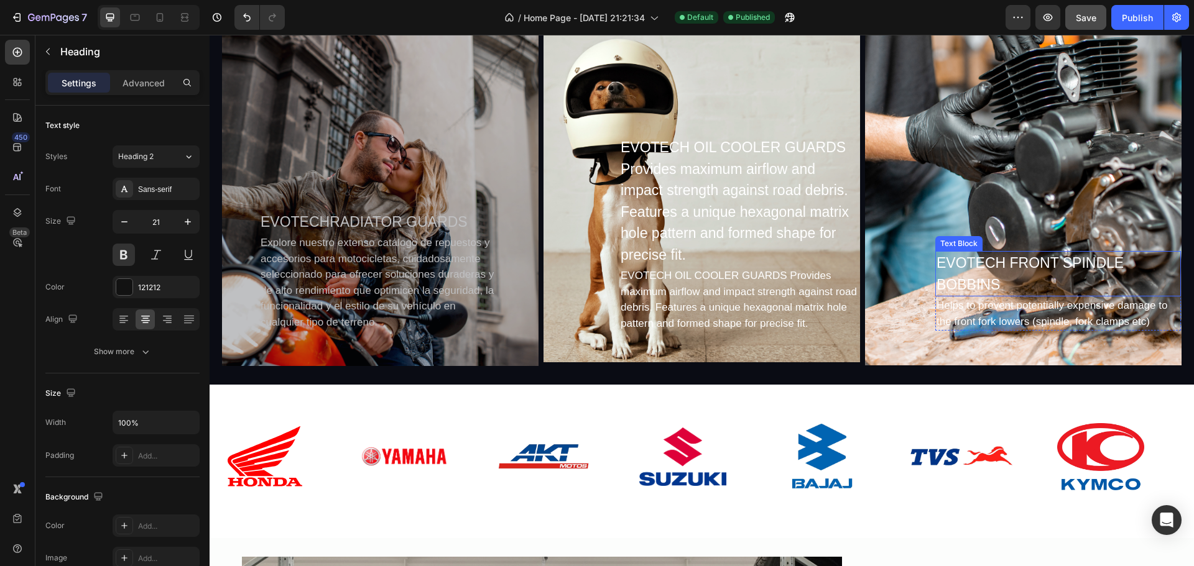
click at [1010, 262] on div "EVOTECH FRONT SPINDLE BOBBINS" at bounding box center [1058, 273] width 246 height 45
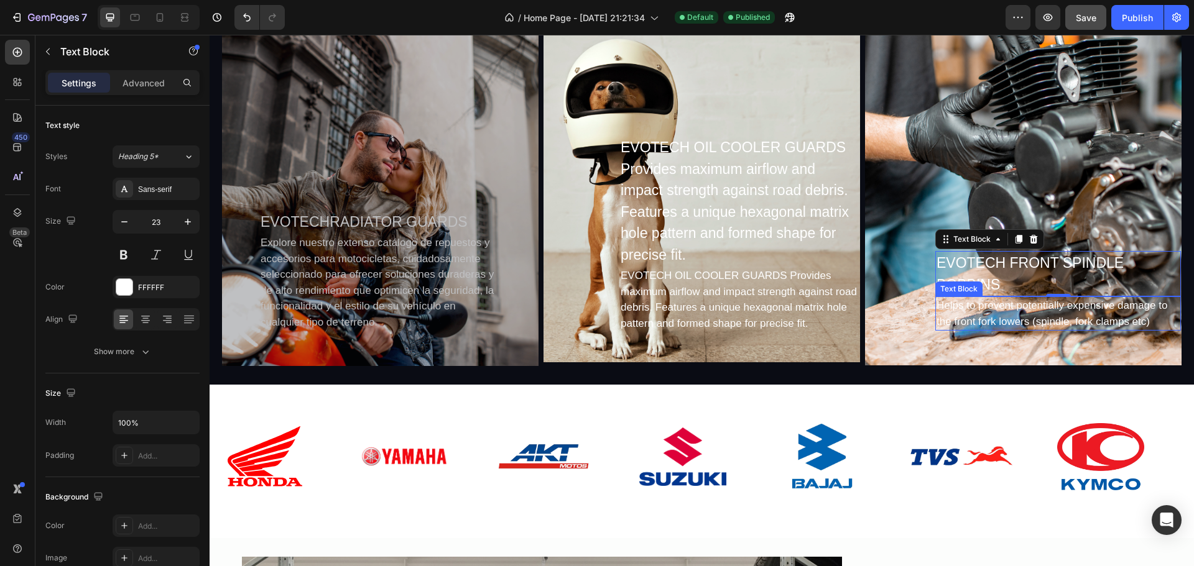
click at [1032, 321] on div "Helps to prevent potentially expensive damage to the front fork lowers (spindle…" at bounding box center [1058, 314] width 246 height 34
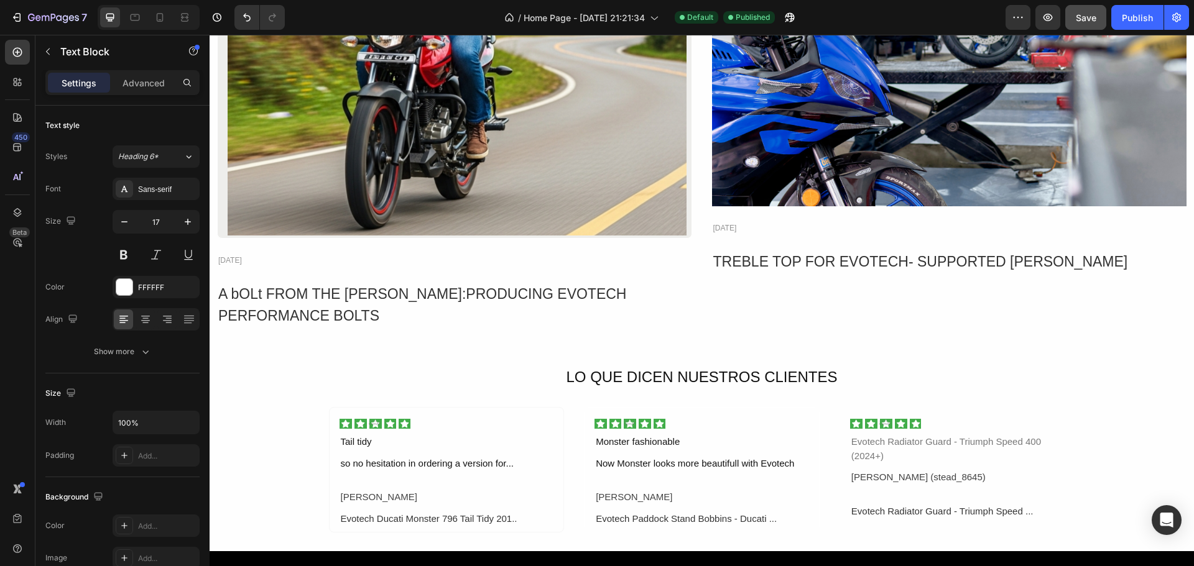
scroll to position [2735, 0]
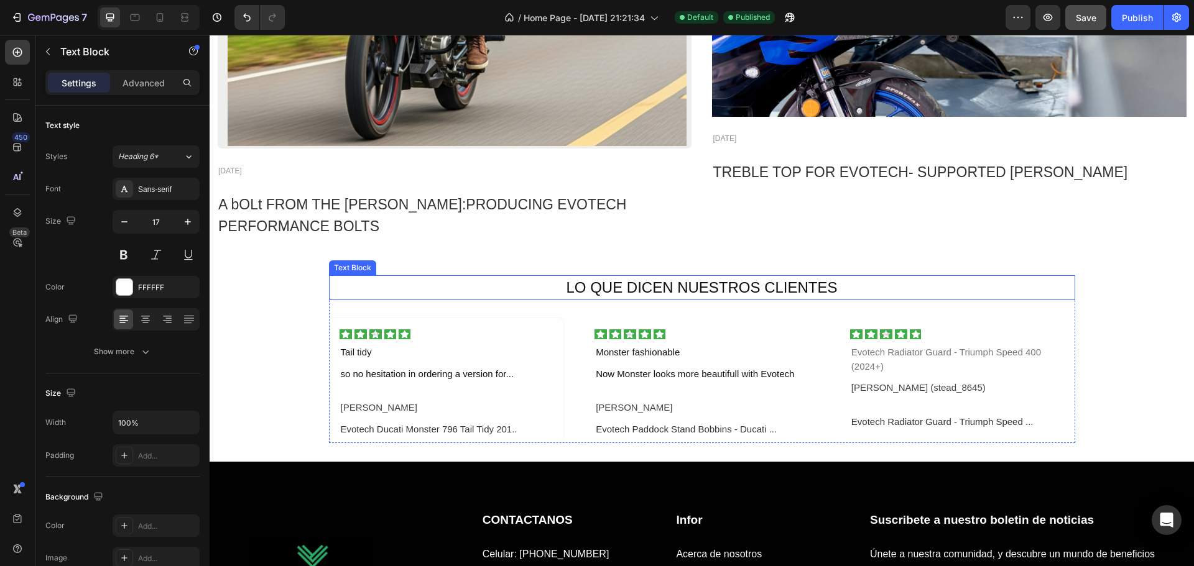
click at [837, 283] on p "LO QUE DICEN NUESTROS CLIENTES" at bounding box center [702, 288] width 744 height 22
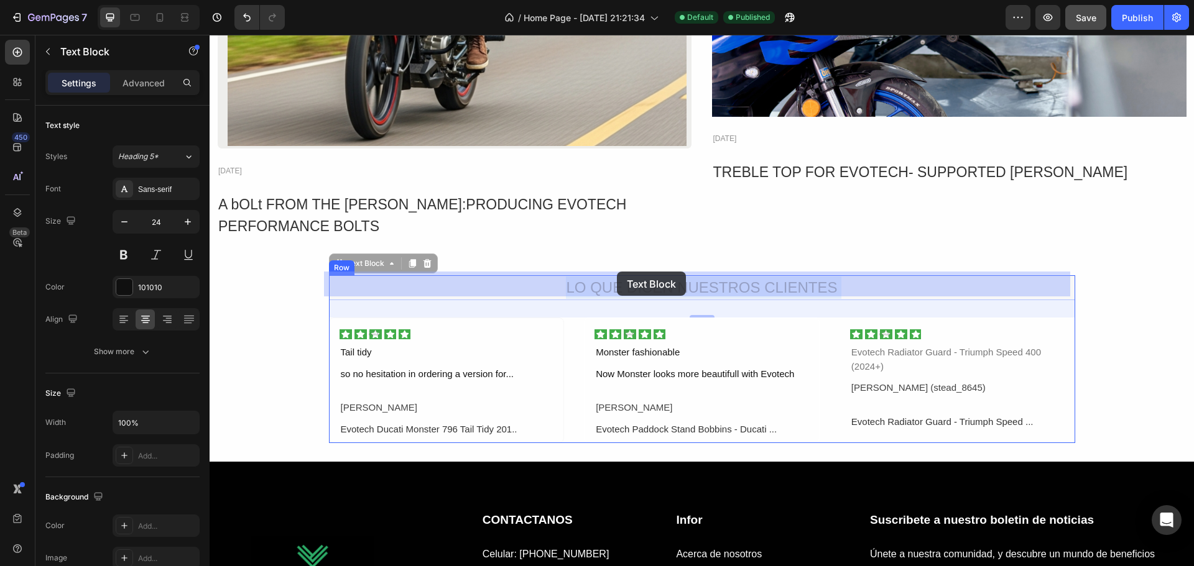
drag, startPoint x: 836, startPoint y: 280, endPoint x: 634, endPoint y: 282, distance: 201.4
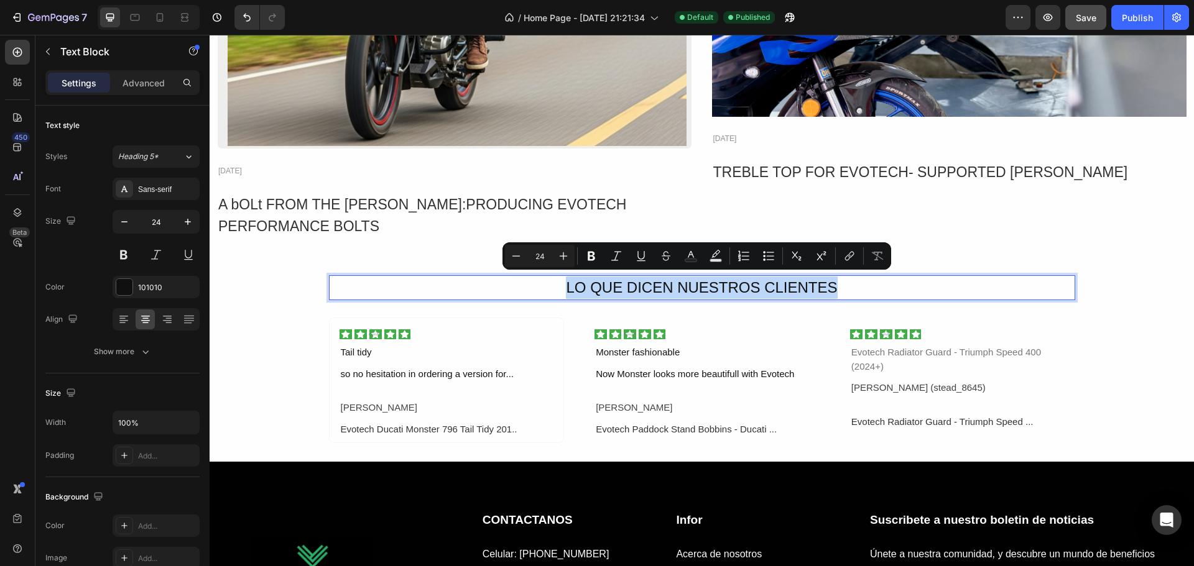
drag, startPoint x: 821, startPoint y: 275, endPoint x: 563, endPoint y: 286, distance: 258.2
click at [563, 286] on p "LO QUE DICEN NUESTROS CLIENTES" at bounding box center [702, 288] width 744 height 22
click at [597, 254] on icon "Editor contextual toolbar" at bounding box center [591, 256] width 12 height 12
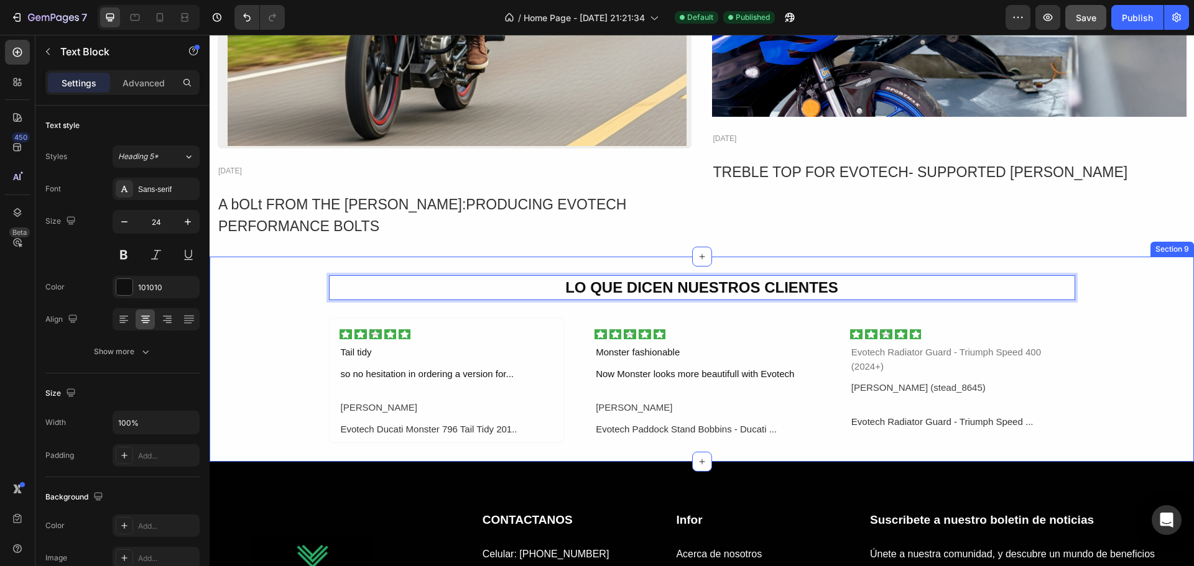
click at [1123, 319] on div "LO QUE DICEN NUESTROS CLIENTES Text Block 28 Image Tail tidy Text Block so no h…" at bounding box center [702, 359] width 984 height 168
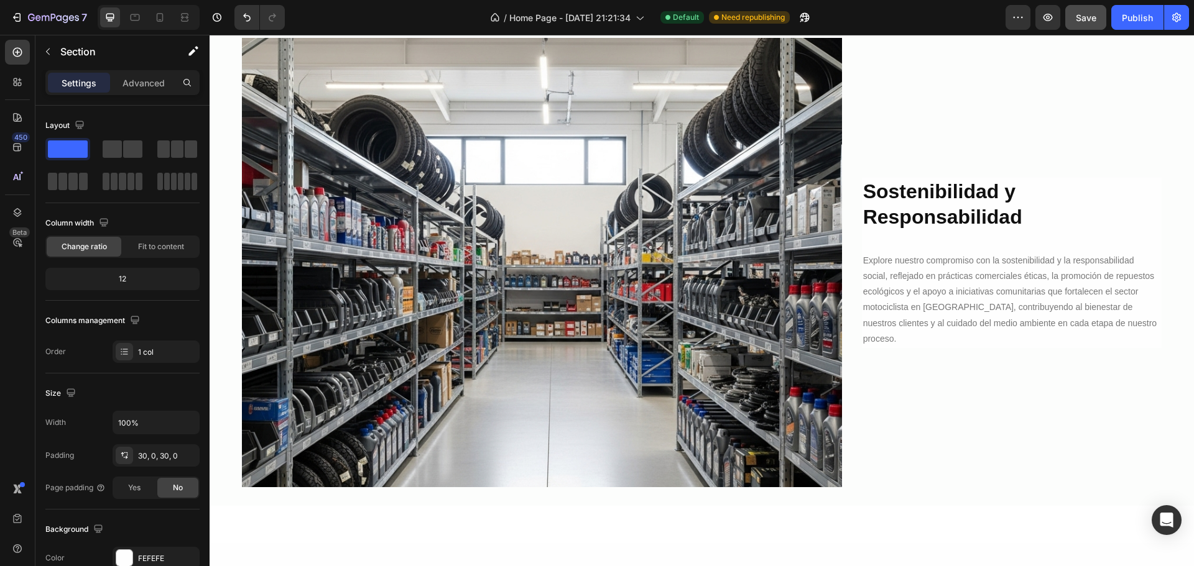
scroll to position [1306, 0]
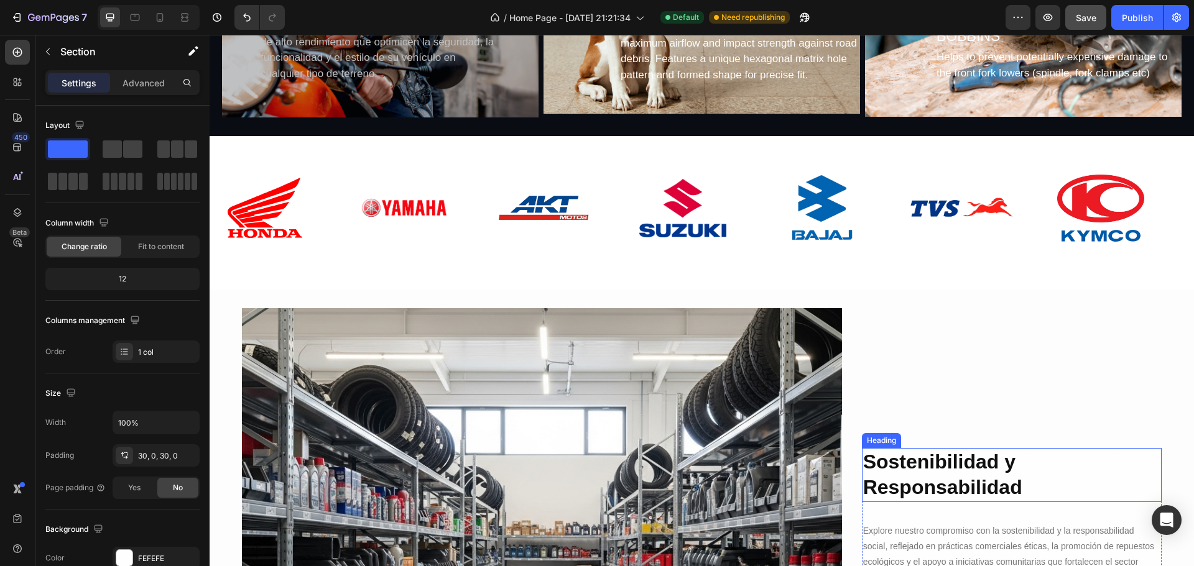
click at [961, 479] on h2 "Sostenibilidad y Responsabilidad" at bounding box center [1012, 475] width 300 height 54
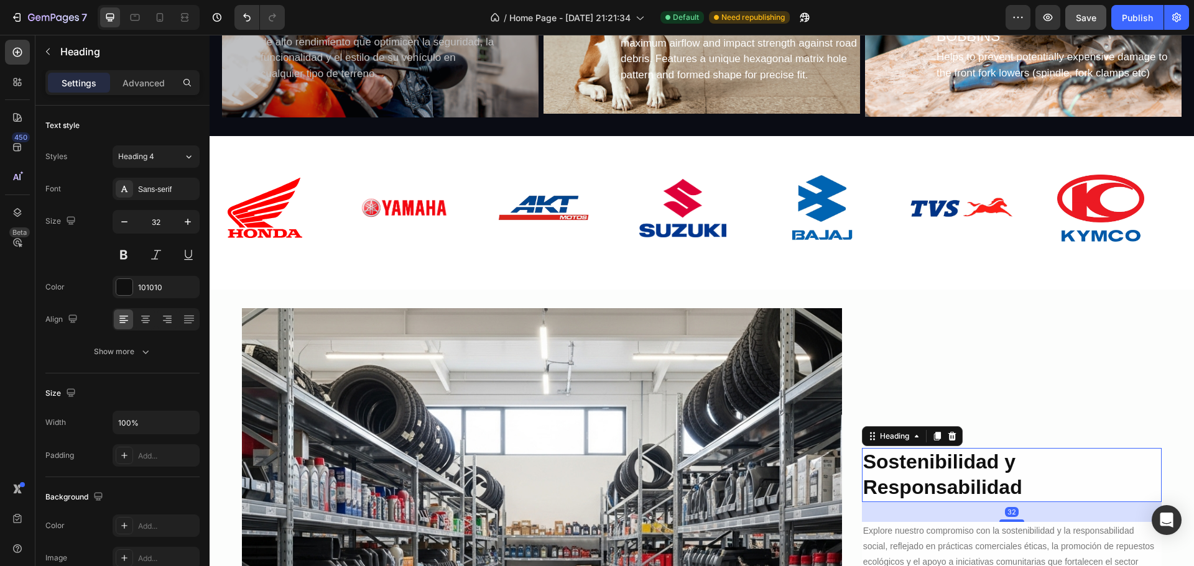
click at [1021, 493] on h2 "Sostenibilidad y Responsabilidad" at bounding box center [1012, 475] width 300 height 54
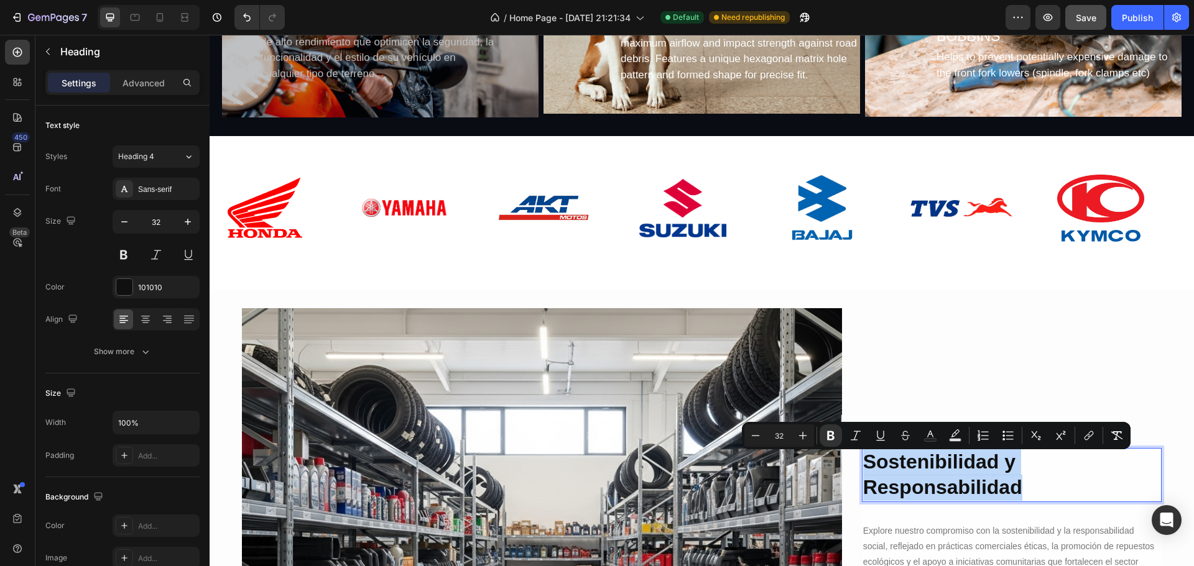
drag, startPoint x: 990, startPoint y: 484, endPoint x: 859, endPoint y: 462, distance: 133.7
click at [863, 462] on p "Sostenibilidad y Responsabilidad" at bounding box center [1011, 475] width 297 height 52
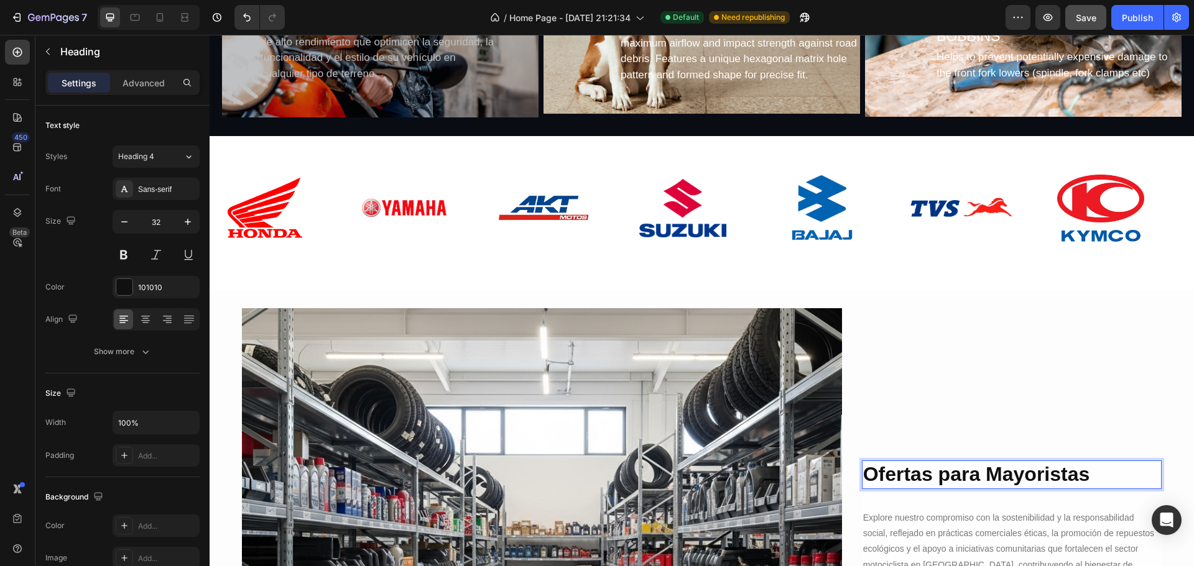
scroll to position [1319, 0]
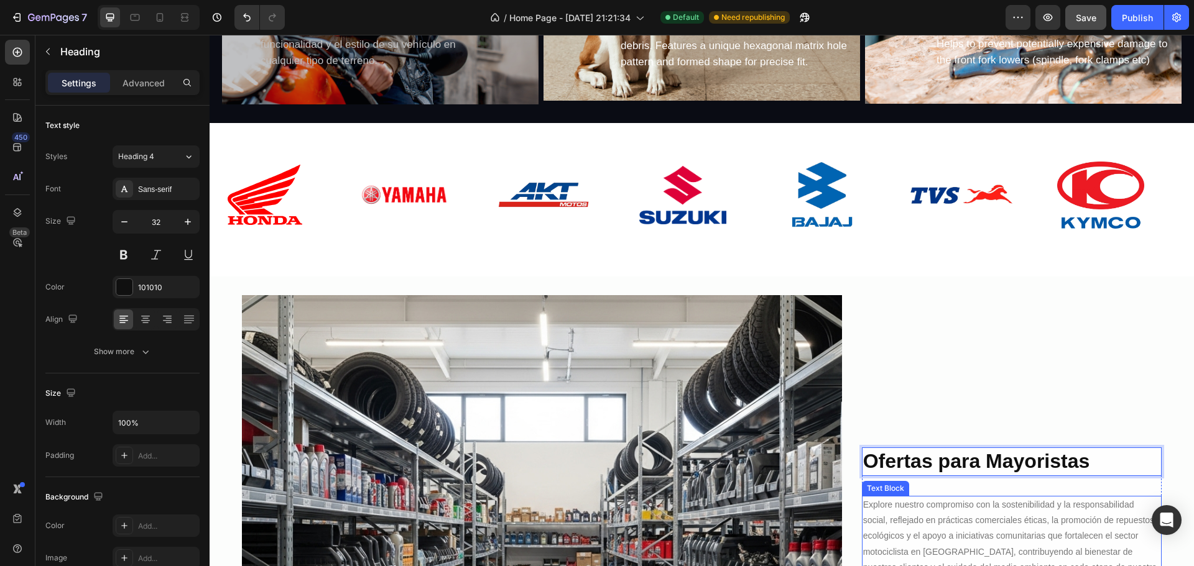
click at [921, 517] on p "Explore nuestro compromiso con la sostenibilidad y la responsabilidad social, r…" at bounding box center [1011, 544] width 297 height 94
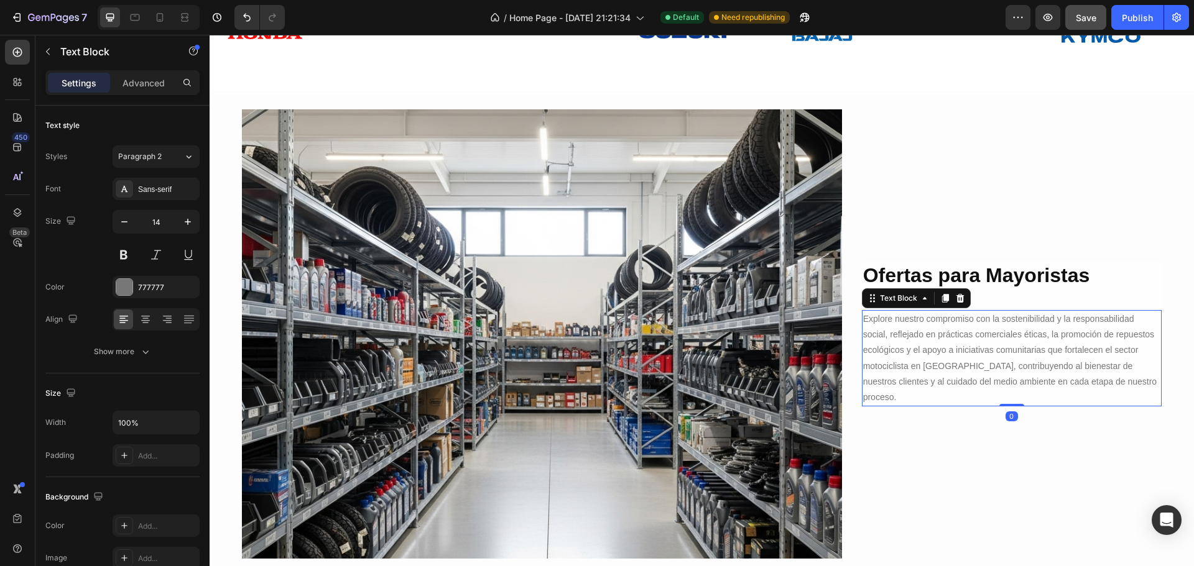
scroll to position [1505, 0]
click at [1119, 384] on p "Explore nuestro compromiso con la sostenibilidad y la responsabilidad social, r…" at bounding box center [1011, 358] width 297 height 94
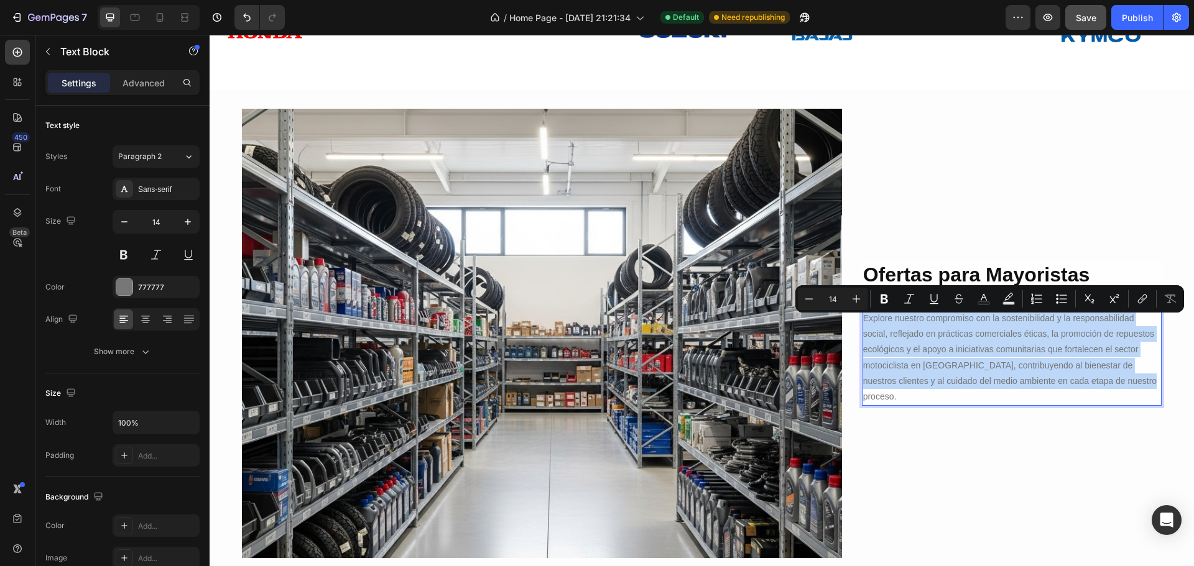
drag, startPoint x: 1118, startPoint y: 384, endPoint x: 858, endPoint y: 326, distance: 267.0
click at [863, 324] on p "Explore nuestro compromiso con la sostenibilidad y la responsabilidad social, r…" at bounding box center [1011, 358] width 297 height 94
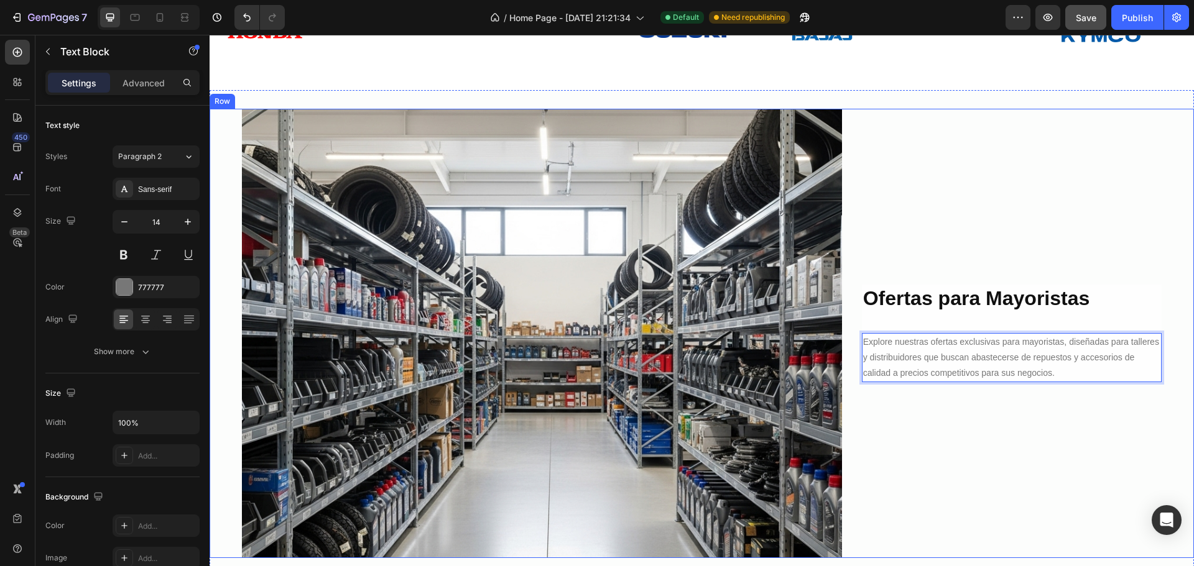
click at [970, 438] on div "⁠⁠⁠⁠⁠⁠⁠ Ofertas para Mayoristas Heading Explore nuestras ofertas exclusivas par…" at bounding box center [1012, 333] width 300 height 449
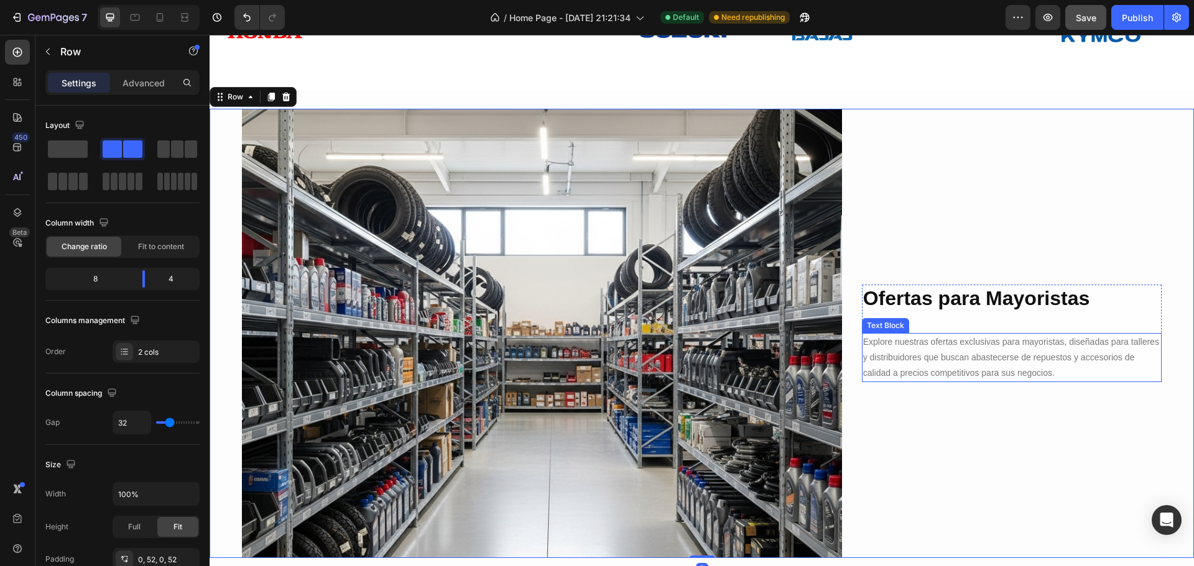
click at [1063, 371] on p "Explore nuestras ofertas exclusivas para mayoristas, diseñadas para talleres y …" at bounding box center [1011, 357] width 297 height 47
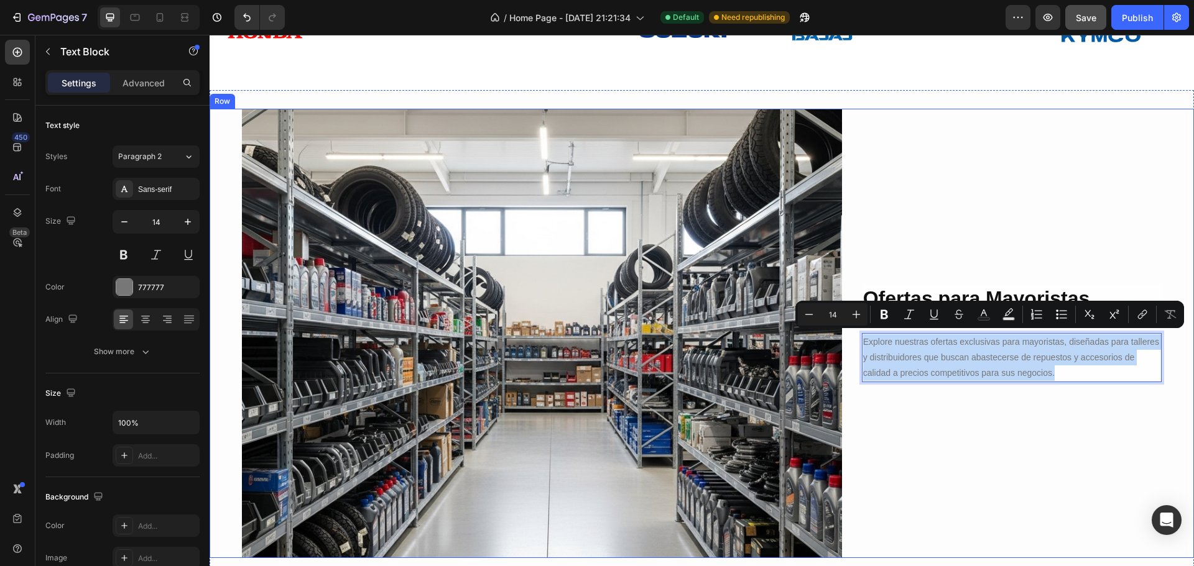
drag, startPoint x: 1064, startPoint y: 370, endPoint x: 854, endPoint y: 340, distance: 211.6
click at [854, 339] on div "Image ⁠⁠⁠⁠⁠⁠⁠ Ofertas para Mayoristas Heading Explore nuestras ofertas exclusiv…" at bounding box center [702, 333] width 984 height 449
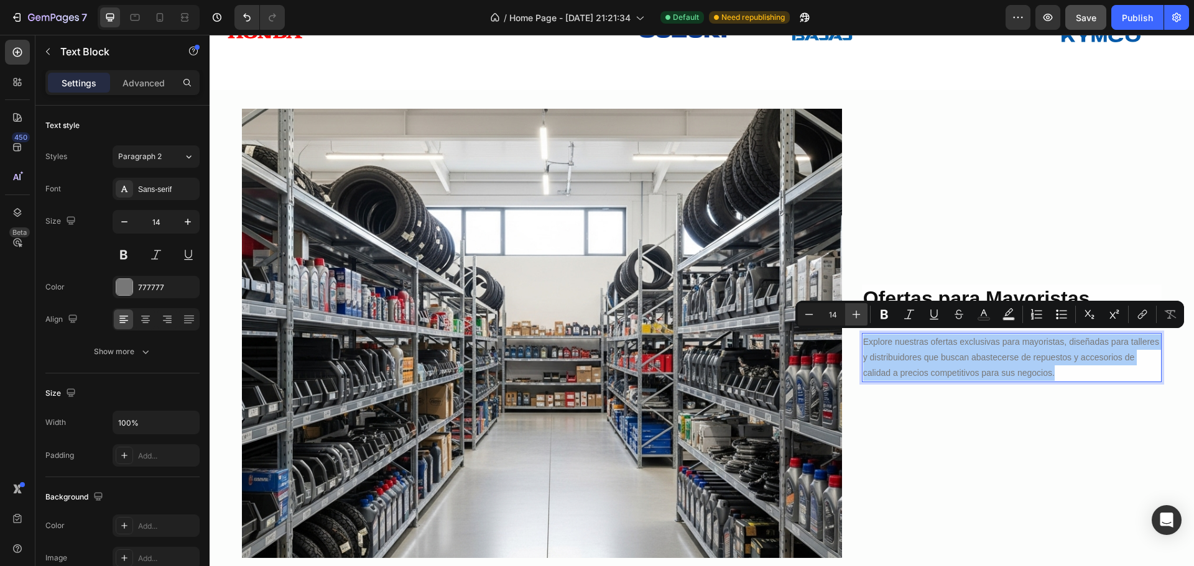
click at [857, 312] on icon "Editor contextual toolbar" at bounding box center [856, 314] width 12 height 12
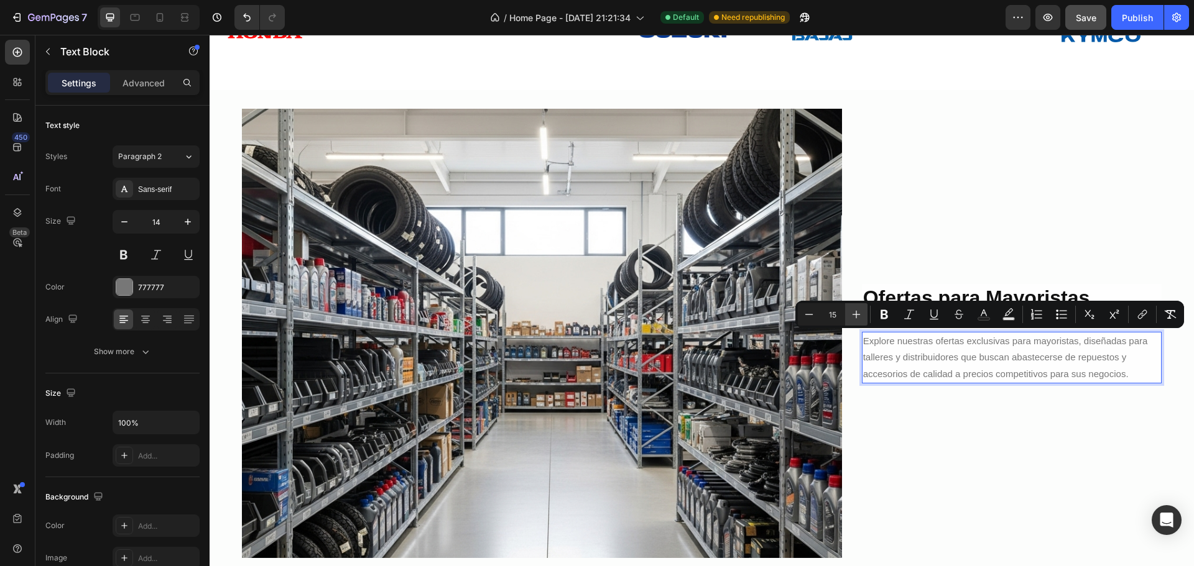
click at [856, 313] on icon "Editor contextual toolbar" at bounding box center [856, 315] width 8 height 8
type input "17"
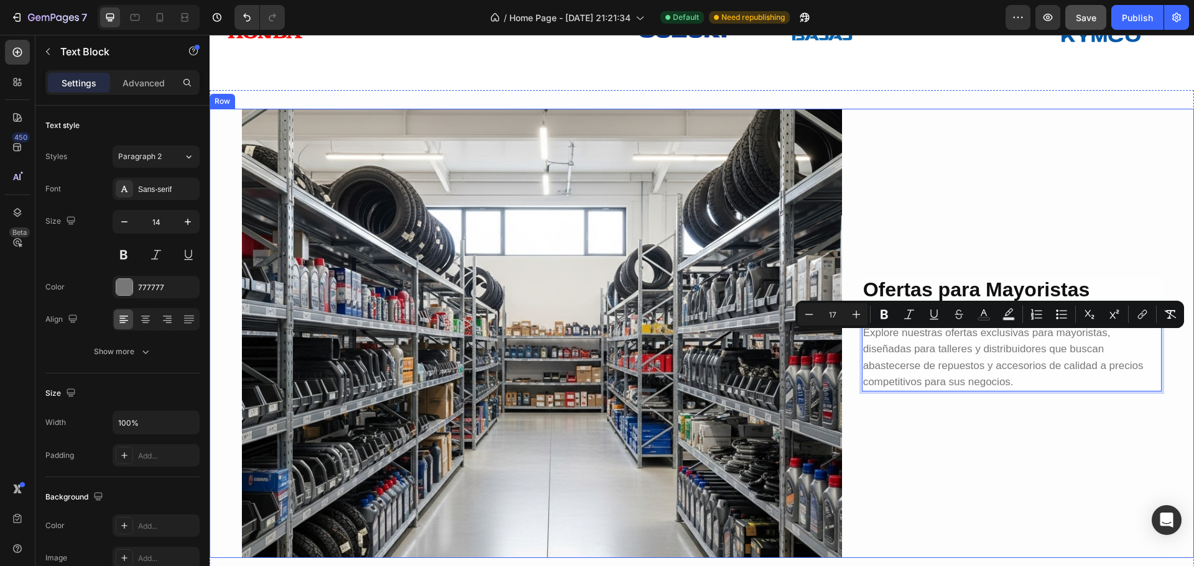
click at [928, 467] on div "⁠⁠⁠⁠⁠⁠⁠ Ofertas para Mayoristas Heading Explore nuestras ofertas exclusivas par…" at bounding box center [1012, 333] width 300 height 449
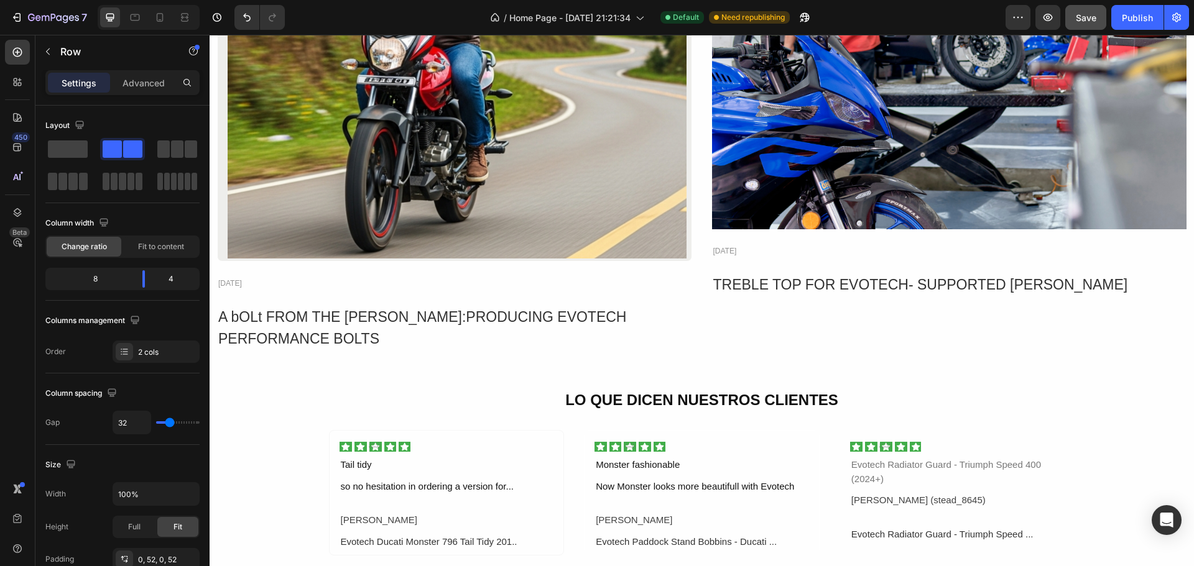
scroll to position [2624, 0]
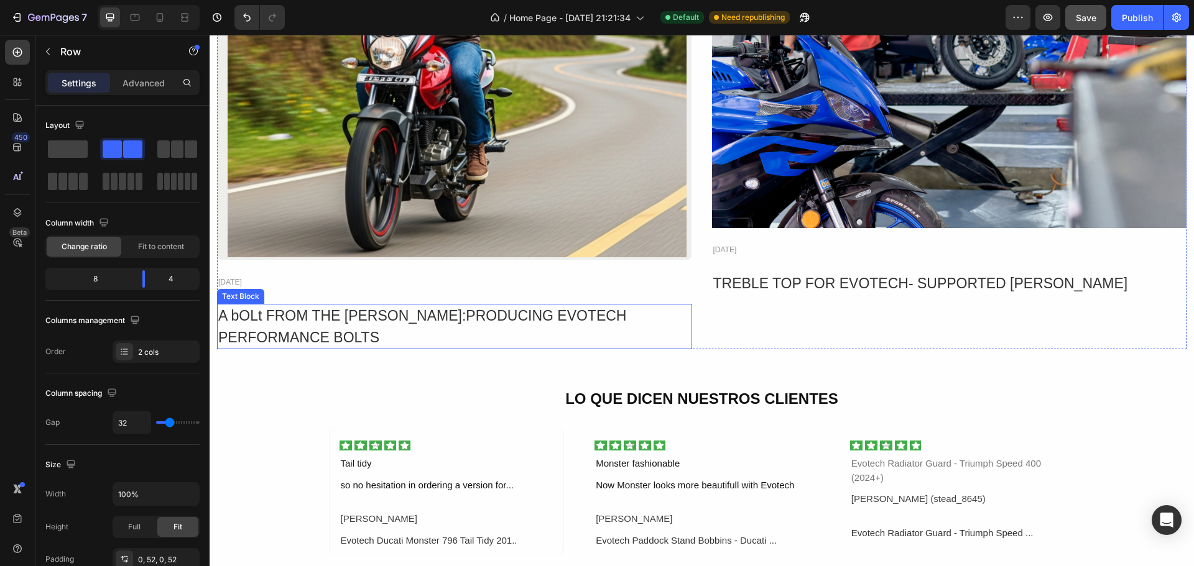
click at [389, 314] on div "A bOLt FROM THE [PERSON_NAME]:PRODUCING EVOTECH PERFORMANCE BOLTS" at bounding box center [454, 326] width 475 height 45
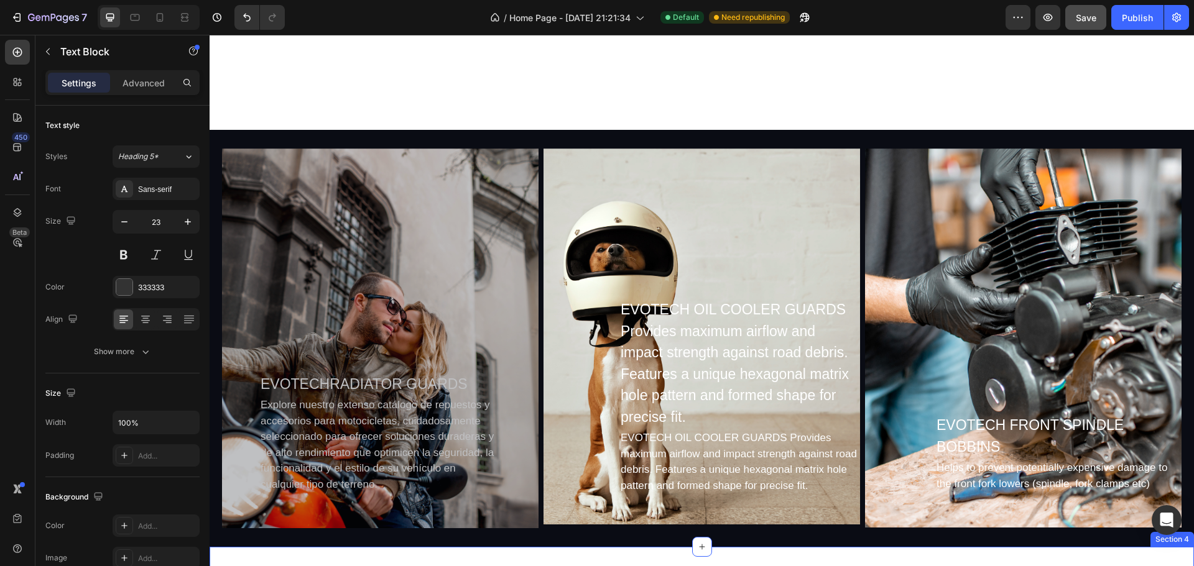
scroll to position [1005, 0]
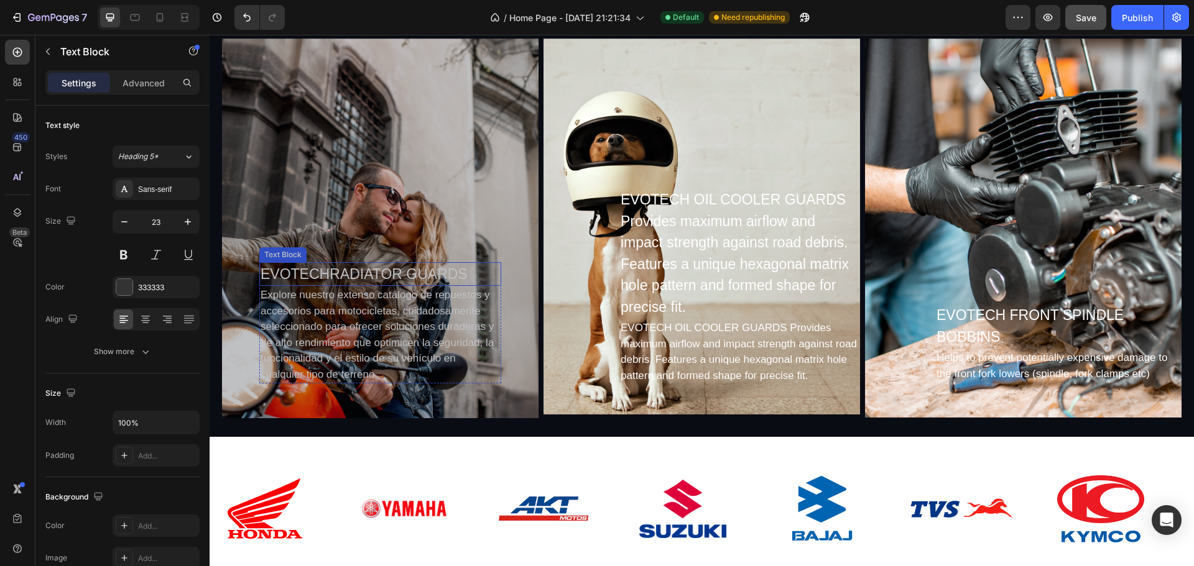
click at [463, 274] on p "EVOTECHRADIATOR GUARDS" at bounding box center [379, 275] width 239 height 22
click at [463, 272] on p "EVOTECHRADIATOR GUARDS" at bounding box center [379, 275] width 239 height 22
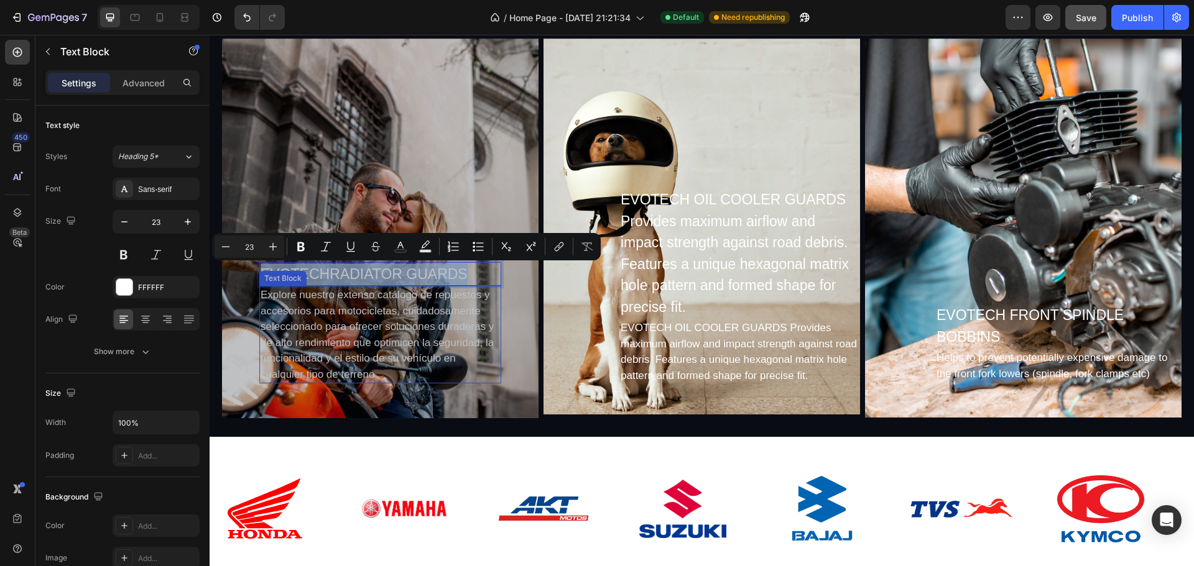
drag, startPoint x: 468, startPoint y: 272, endPoint x: 259, endPoint y: 280, distance: 209.0
click at [259, 280] on div "EVOTECHRADIATOR GUARDS Text Block 0 Explore nuestro extenso catálogo de repuest…" at bounding box center [380, 323] width 242 height 122
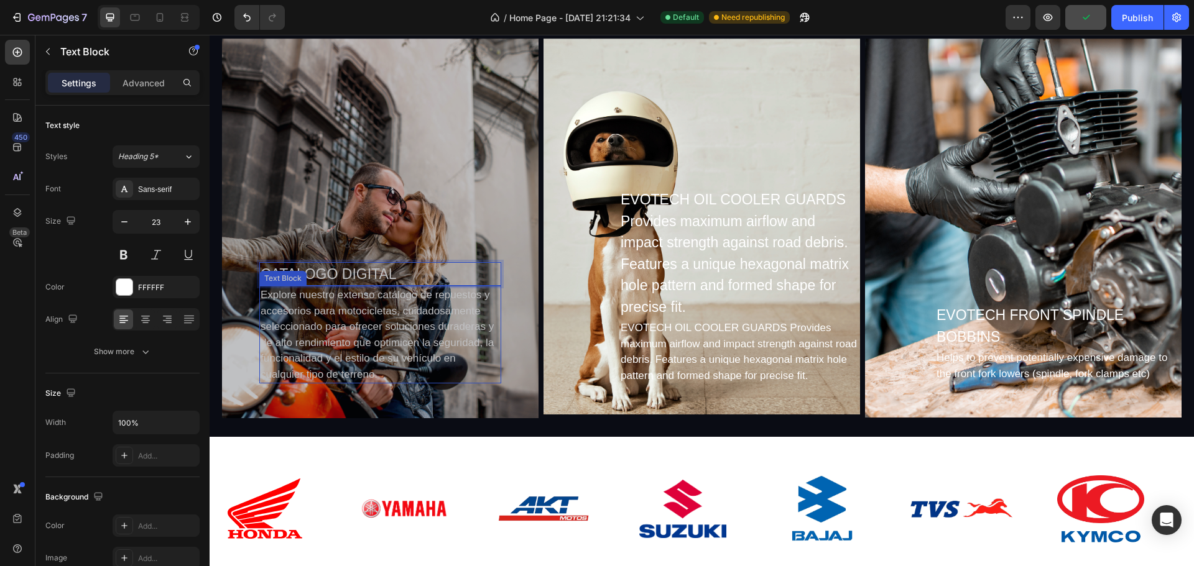
click at [469, 384] on div "Explore nuestro extenso catálogo de repuestos y accesorios para motocicletas, c…" at bounding box center [380, 335] width 242 height 98
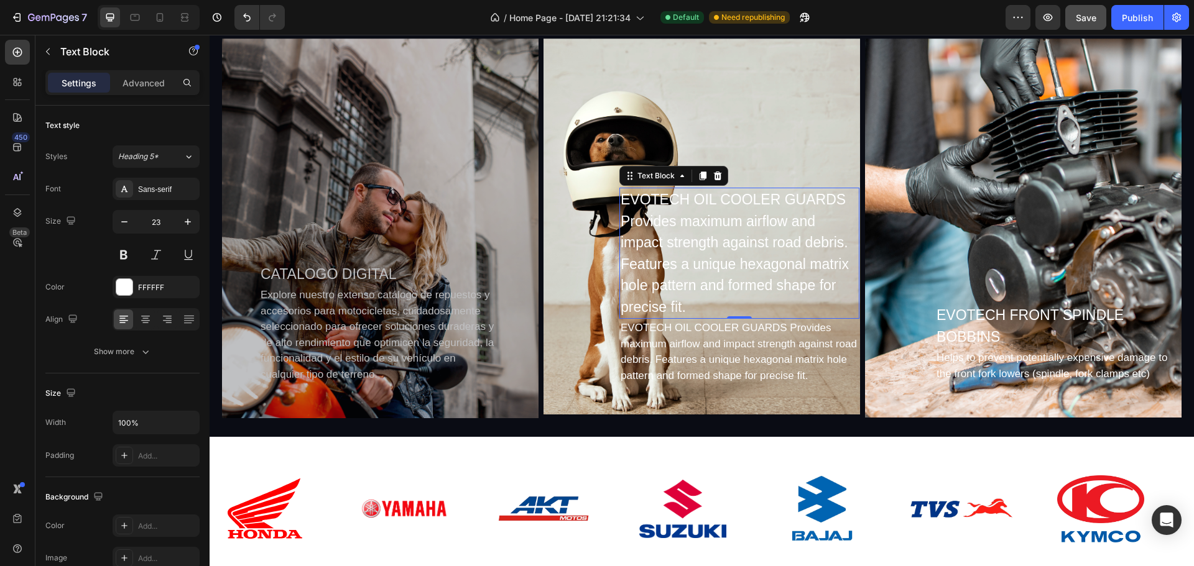
click at [696, 216] on div "EVOTECH OIL COOLER GUARDS Provides maximum airflow and impact strength against …" at bounding box center [739, 253] width 240 height 131
click at [825, 206] on div "EVOTECH OIL COOLER GUARDS Provides maximum airflow and impact strength against …" at bounding box center [739, 253] width 240 height 131
click at [839, 201] on p "EVOTECH OIL COOLER GUARDS Provides maximum airflow and impact strength against …" at bounding box center [738, 253] width 237 height 129
click at [818, 351] on div "EVOTECH OIL COOLER GUARDS Provides maximum airflow and impact strength against …" at bounding box center [739, 352] width 240 height 66
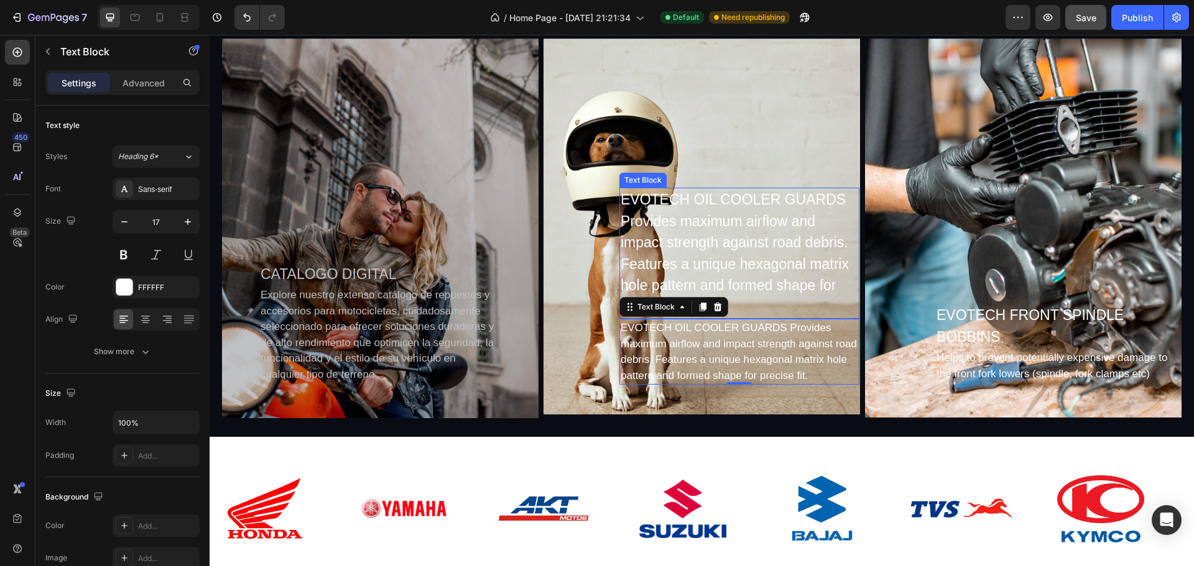
click at [768, 237] on p "EVOTECH OIL COOLER GUARDS Provides maximum airflow and impact strength against …" at bounding box center [738, 253] width 237 height 129
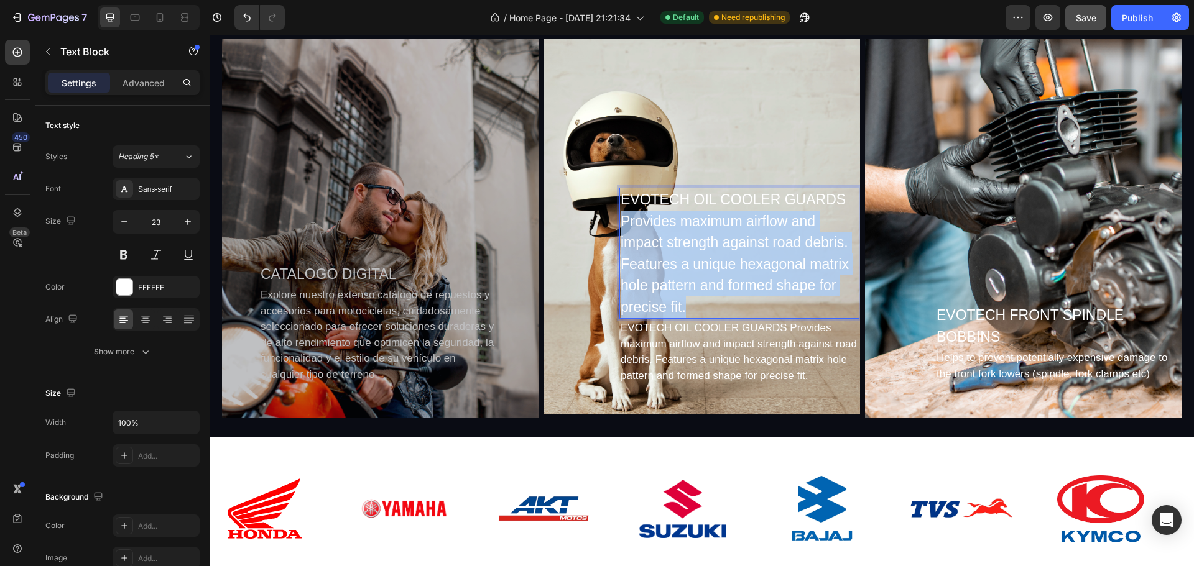
drag, startPoint x: 681, startPoint y: 308, endPoint x: 618, endPoint y: 220, distance: 108.7
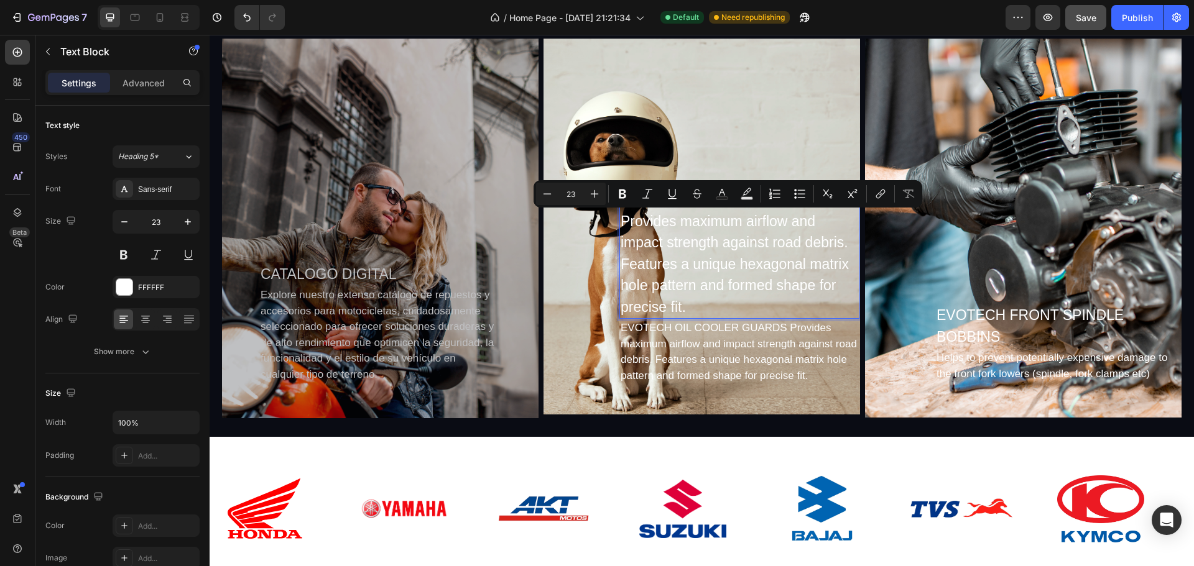
scroll to position [1112, 0]
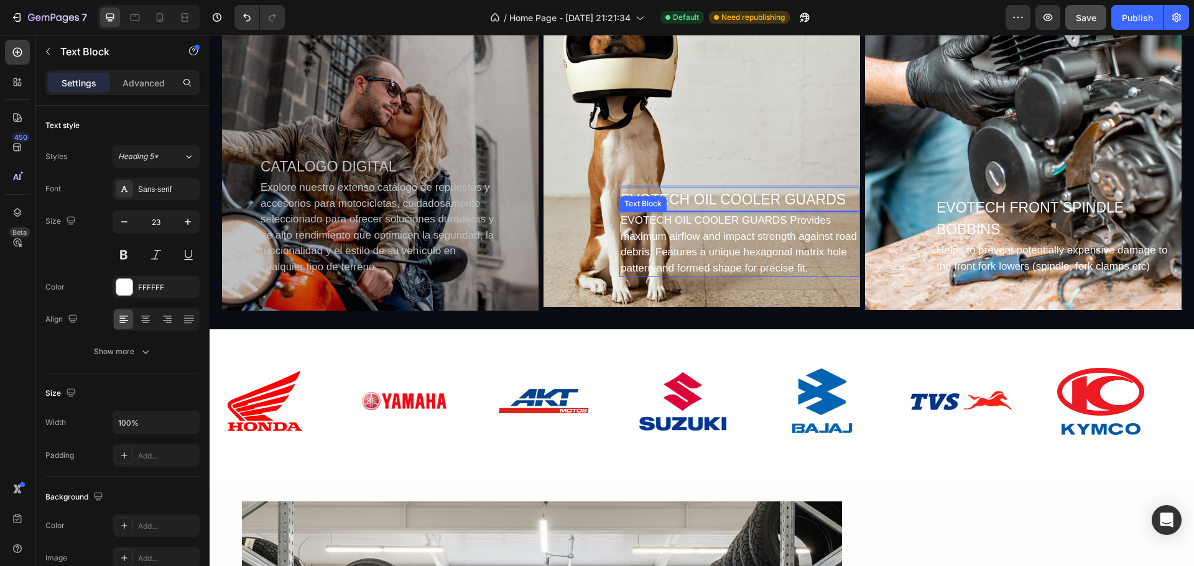
click at [752, 241] on div "EVOTECH OIL COOLER GUARDS Provides maximum airflow and impact strength against …" at bounding box center [739, 244] width 240 height 66
click at [1028, 260] on div "Helps to prevent potentially expensive damage to the front fork lowers (spindle…" at bounding box center [1058, 258] width 246 height 34
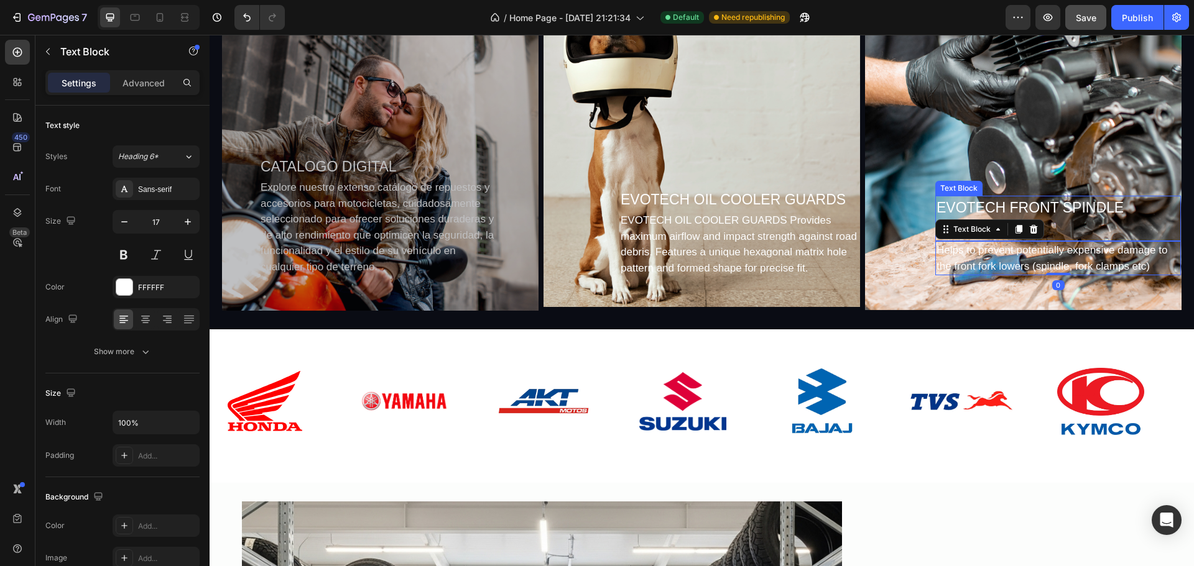
click at [1051, 214] on div "EVOTECH FRONT SPINDLE BOBBINS" at bounding box center [1058, 218] width 246 height 45
